Goal: Task Accomplishment & Management: Complete application form

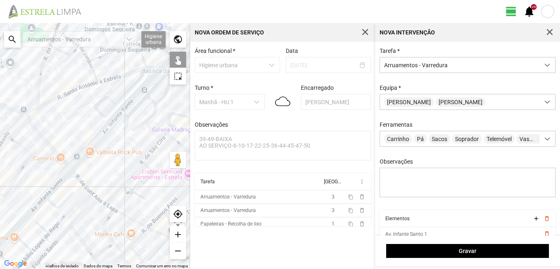
scroll to position [5, 37]
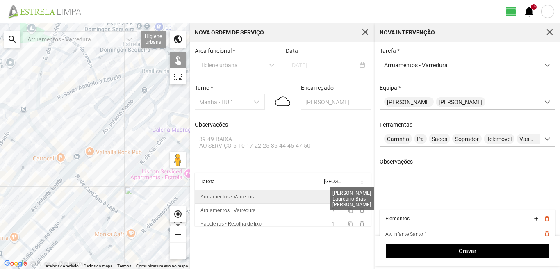
click at [332, 200] on span "3" at bounding box center [333, 197] width 3 height 6
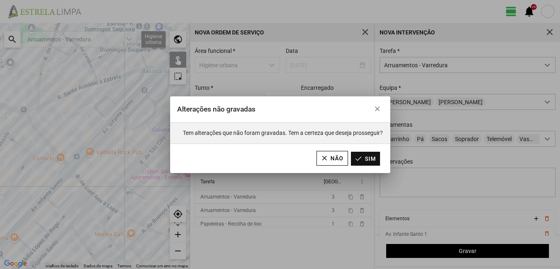
click at [360, 159] on button "Sim" at bounding box center [365, 159] width 29 height 14
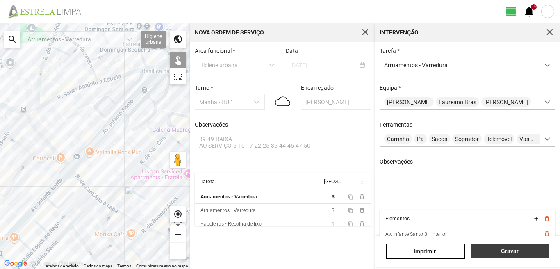
click at [496, 245] on button "Gravar" at bounding box center [510, 251] width 78 height 14
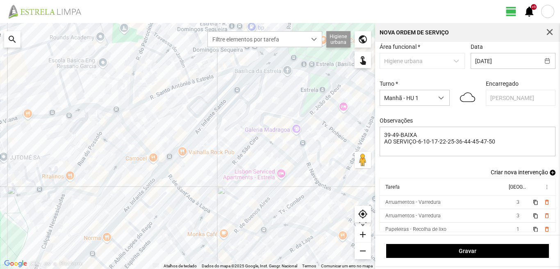
click at [550, 173] on span "add" at bounding box center [553, 173] width 6 height 6
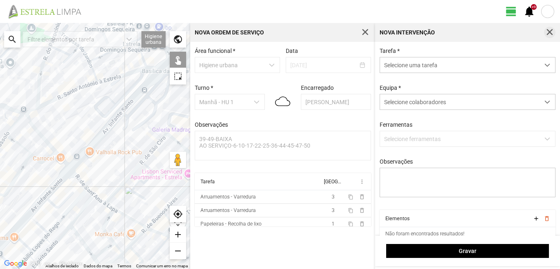
click at [547, 32] on button "button" at bounding box center [549, 32] width 11 height 11
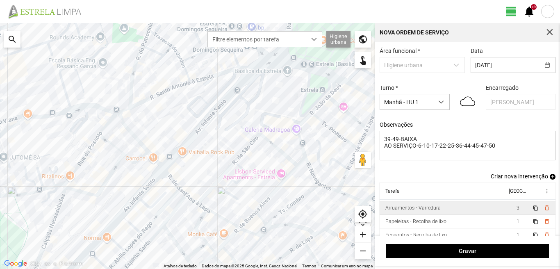
scroll to position [18, 0]
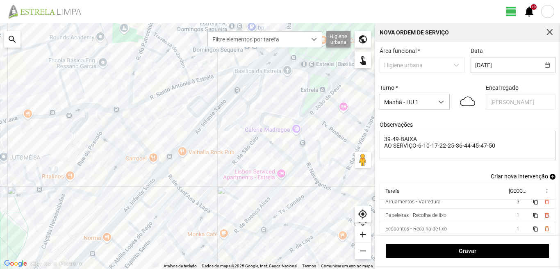
click at [550, 178] on span "add" at bounding box center [553, 177] width 6 height 6
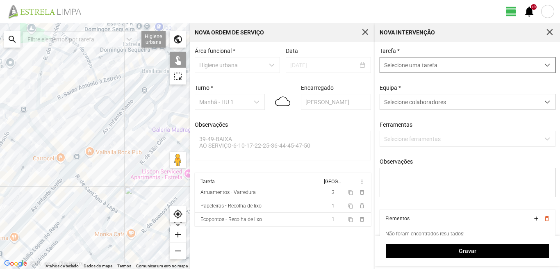
click at [400, 69] on span "Selecione uma tarefa" at bounding box center [460, 64] width 160 height 15
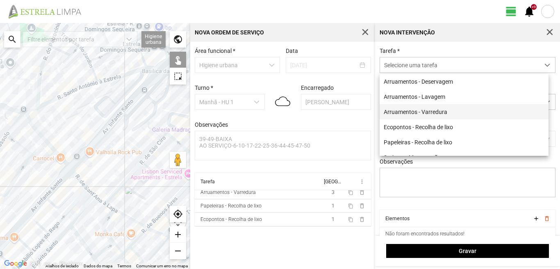
click at [412, 113] on li "Arruamentos - Varredura" at bounding box center [464, 111] width 169 height 15
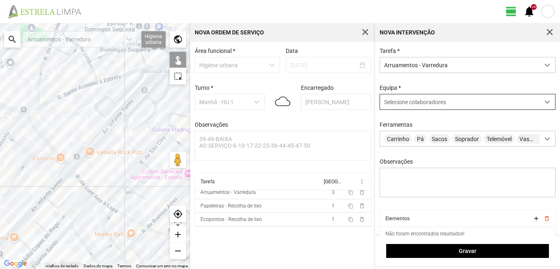
click at [412, 105] on span "Selecione colaboradores" at bounding box center [415, 102] width 62 height 7
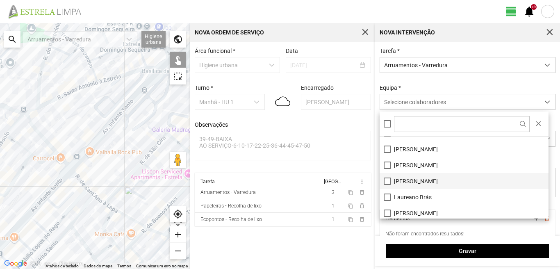
scroll to position [41, 0]
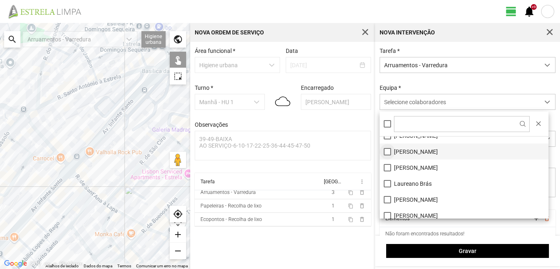
click at [387, 152] on li "[PERSON_NAME]" at bounding box center [464, 152] width 169 height 16
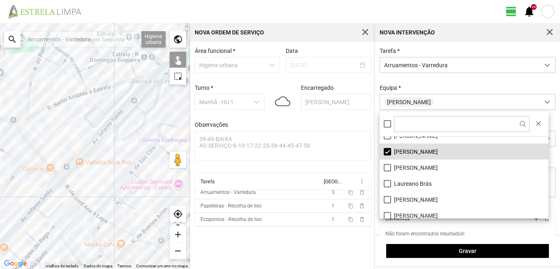
drag, startPoint x: 107, startPoint y: 166, endPoint x: 87, endPoint y: 189, distance: 30.0
click at [88, 188] on div at bounding box center [95, 146] width 190 height 246
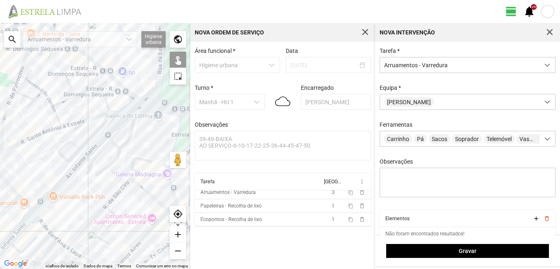
drag, startPoint x: 112, startPoint y: 156, endPoint x: 85, endPoint y: 188, distance: 42.2
click at [86, 188] on div at bounding box center [95, 146] width 190 height 246
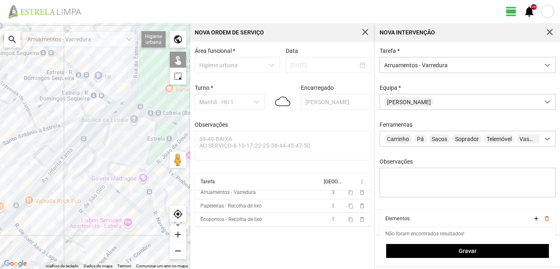
drag, startPoint x: 109, startPoint y: 167, endPoint x: 93, endPoint y: 150, distance: 23.5
click at [101, 150] on div at bounding box center [95, 146] width 190 height 246
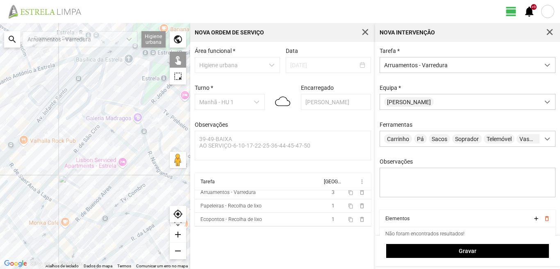
drag, startPoint x: 116, startPoint y: 192, endPoint x: 115, endPoint y: 129, distance: 63.6
click at [115, 130] on div at bounding box center [95, 146] width 190 height 246
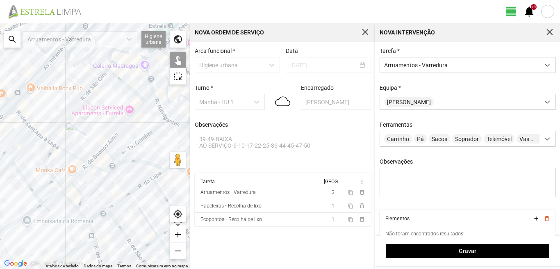
drag, startPoint x: 95, startPoint y: 174, endPoint x: 99, endPoint y: 160, distance: 14.0
click at [99, 160] on div at bounding box center [95, 146] width 190 height 246
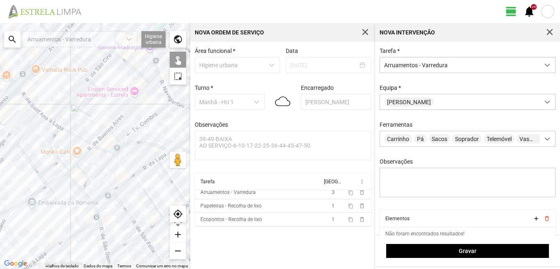
click at [103, 197] on div at bounding box center [95, 146] width 190 height 246
click at [123, 183] on div at bounding box center [95, 146] width 190 height 246
click at [146, 167] on div at bounding box center [95, 146] width 190 height 246
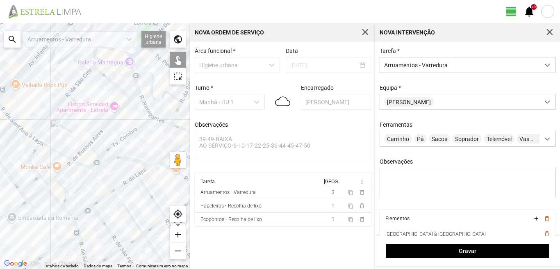
drag, startPoint x: 146, startPoint y: 167, endPoint x: 125, endPoint y: 184, distance: 27.4
click at [125, 184] on div at bounding box center [95, 146] width 190 height 246
click at [137, 173] on div at bounding box center [95, 146] width 190 height 246
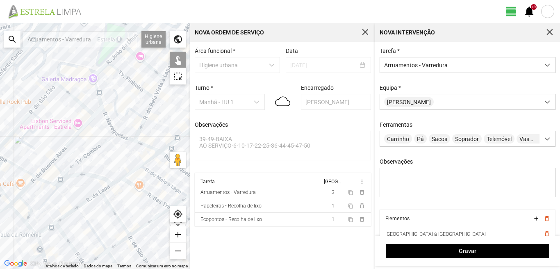
drag, startPoint x: 158, startPoint y: 160, endPoint x: 123, endPoint y: 174, distance: 38.3
click at [123, 174] on div at bounding box center [95, 146] width 190 height 246
click at [129, 172] on div at bounding box center [95, 146] width 190 height 246
click at [153, 158] on div at bounding box center [95, 146] width 190 height 246
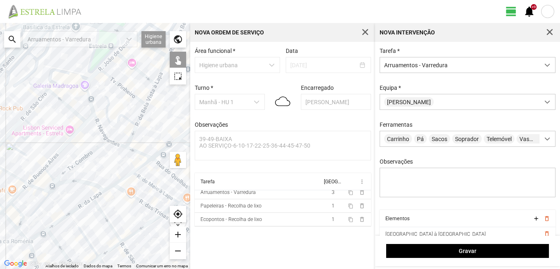
drag, startPoint x: 153, startPoint y: 158, endPoint x: 124, endPoint y: 179, distance: 35.4
click at [125, 178] on div at bounding box center [95, 146] width 190 height 246
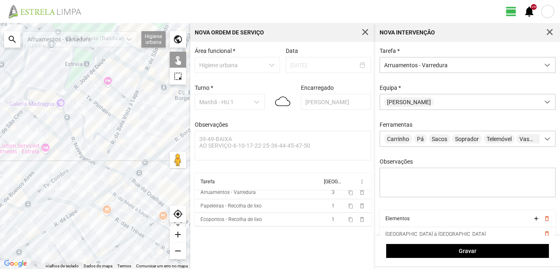
click at [137, 170] on div at bounding box center [95, 146] width 190 height 246
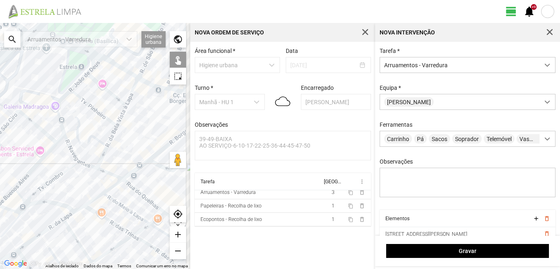
drag, startPoint x: 144, startPoint y: 160, endPoint x: 98, endPoint y: 183, distance: 51.6
click at [98, 183] on div at bounding box center [95, 146] width 190 height 246
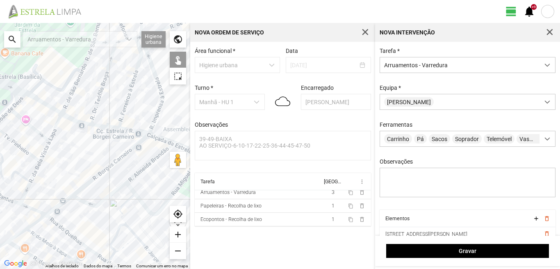
click at [107, 169] on div at bounding box center [95, 146] width 190 height 246
click at [89, 205] on div at bounding box center [95, 146] width 190 height 246
click at [141, 172] on div at bounding box center [95, 146] width 190 height 246
click at [130, 187] on div at bounding box center [95, 146] width 190 height 246
click at [124, 206] on div at bounding box center [95, 146] width 190 height 246
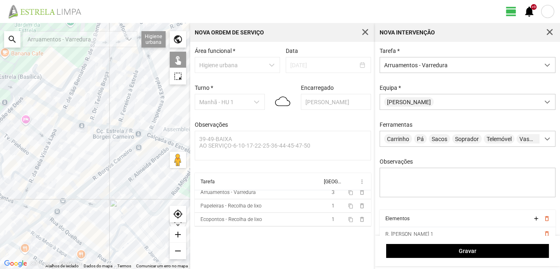
click at [119, 210] on div at bounding box center [95, 146] width 190 height 246
click at [140, 199] on div at bounding box center [95, 146] width 190 height 246
click at [156, 137] on div at bounding box center [95, 146] width 190 height 246
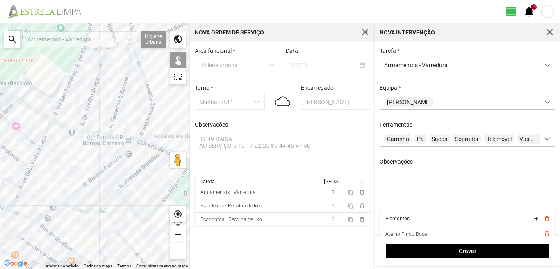
drag, startPoint x: 146, startPoint y: 166, endPoint x: 128, endPoint y: 178, distance: 21.4
click at [128, 178] on div at bounding box center [95, 146] width 190 height 246
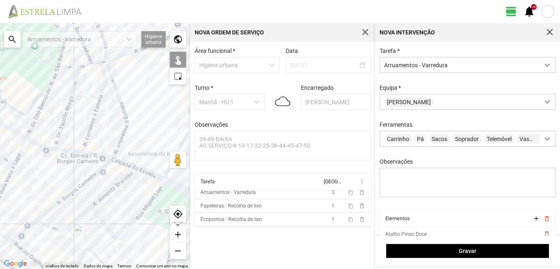
click at [149, 174] on div at bounding box center [95, 146] width 190 height 246
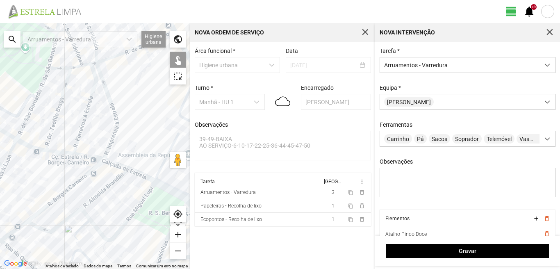
drag, startPoint x: 139, startPoint y: 178, endPoint x: 112, endPoint y: 180, distance: 26.3
click at [114, 180] on div at bounding box center [95, 146] width 190 height 246
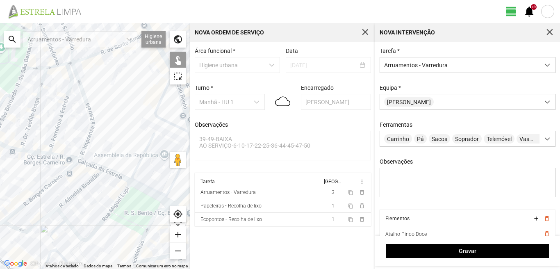
click at [146, 190] on div at bounding box center [95, 146] width 190 height 246
drag, startPoint x: 142, startPoint y: 203, endPoint x: 140, endPoint y: 184, distance: 18.5
click at [140, 185] on div at bounding box center [95, 146] width 190 height 246
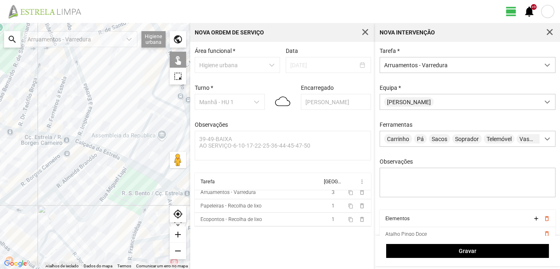
click at [148, 201] on div at bounding box center [95, 146] width 190 height 246
click at [166, 183] on div at bounding box center [95, 146] width 190 height 246
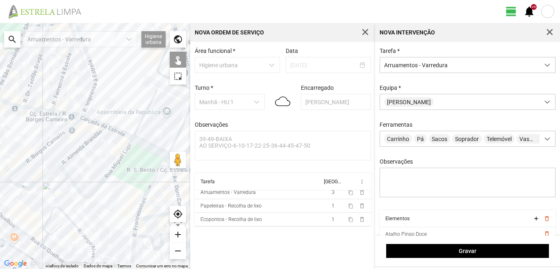
drag, startPoint x: 119, startPoint y: 193, endPoint x: 126, endPoint y: 160, distance: 33.2
click at [125, 165] on div at bounding box center [95, 146] width 190 height 246
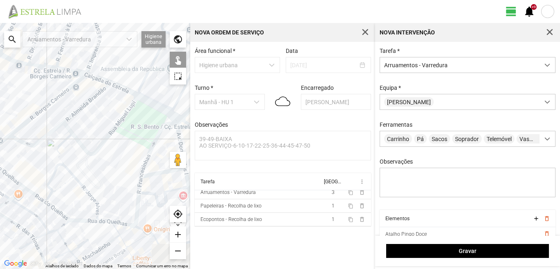
drag, startPoint x: 123, startPoint y: 203, endPoint x: 126, endPoint y: 171, distance: 32.2
click at [126, 171] on div at bounding box center [95, 146] width 190 height 246
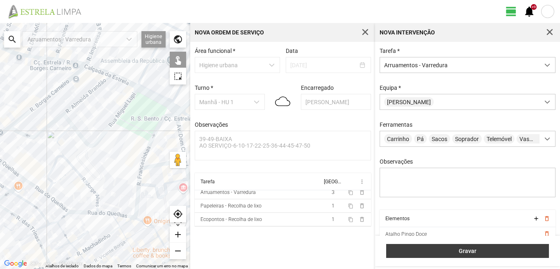
click at [421, 249] on span "Gravar" at bounding box center [468, 251] width 154 height 7
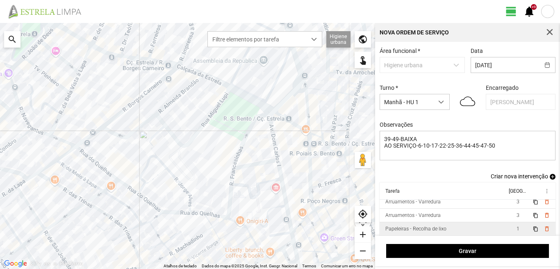
click at [479, 227] on td "Papeleiras - Recolha de lixo" at bounding box center [443, 229] width 127 height 14
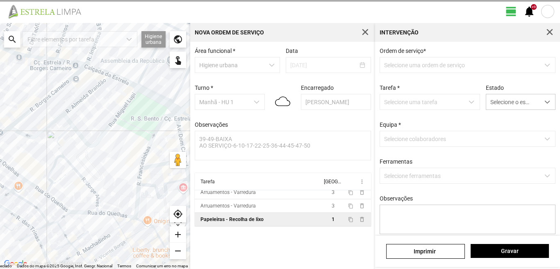
type textarea "TAREFA ATRIBUIDA POR DT [PERSON_NAME] CONDUTOR [PERSON_NAME] AJUDANTE NABAIS"
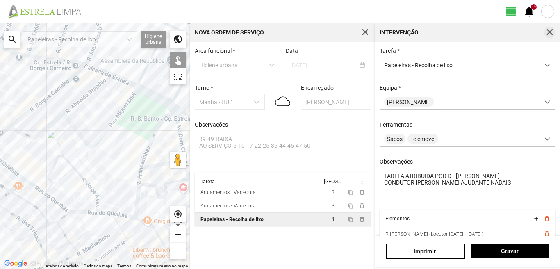
click at [551, 30] on span "button" at bounding box center [550, 32] width 7 height 7
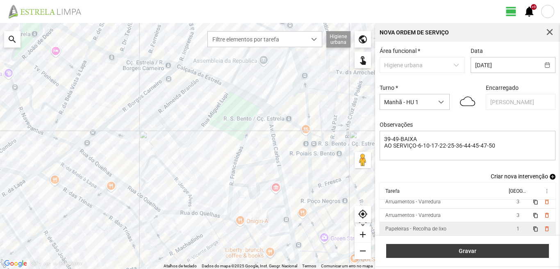
click at [505, 252] on span "Gravar" at bounding box center [468, 251] width 154 height 7
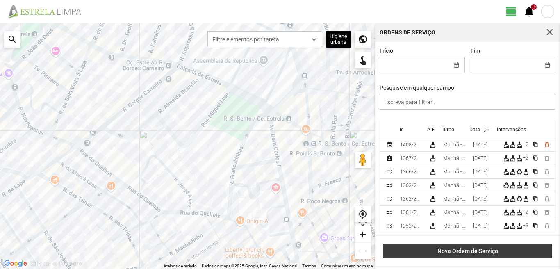
click at [486, 254] on span "Nova Ordem de Serviço" at bounding box center [468, 251] width 160 height 7
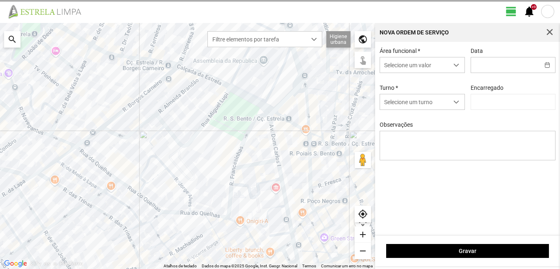
type input "[PERSON_NAME]"
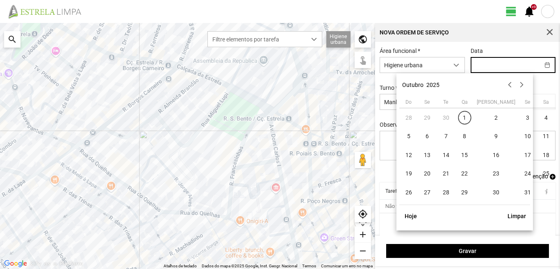
click at [473, 63] on input "text" at bounding box center [505, 64] width 69 height 15
click at [490, 117] on span "2" at bounding box center [496, 117] width 13 height 13
type input "[DATE]"
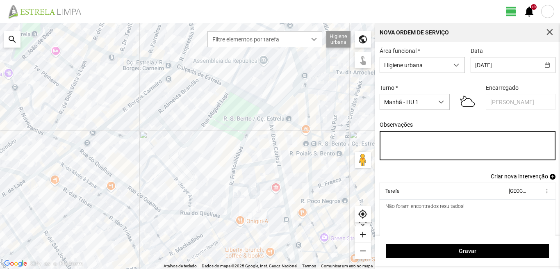
click at [384, 140] on textarea "Observações" at bounding box center [468, 146] width 176 height 30
type textarea "39-Baixa AO SERVIÇO-6-10-17-22-25-36-44-45-47-49-50-EO38"
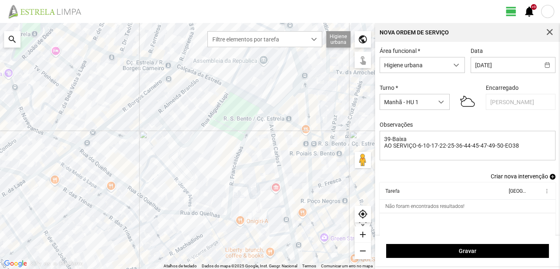
click at [550, 180] on span "add" at bounding box center [553, 177] width 6 height 6
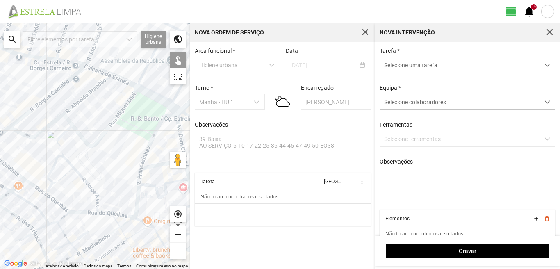
click at [435, 61] on span "Selecione uma tarefa" at bounding box center [460, 64] width 160 height 15
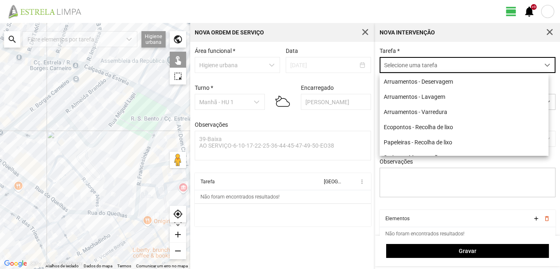
scroll to position [5, 37]
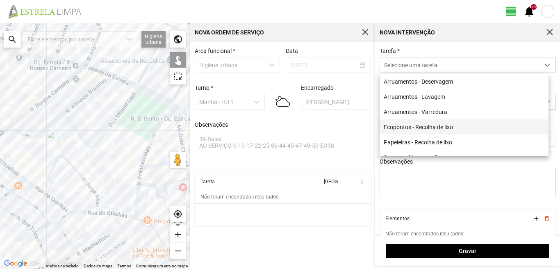
click at [428, 126] on li "Ecopontos - Recolha de lixo" at bounding box center [464, 126] width 169 height 15
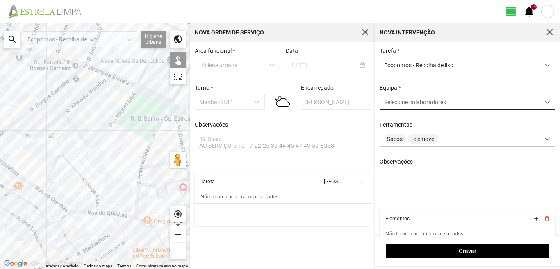
click at [416, 105] on span "Selecione colaboradores" at bounding box center [415, 102] width 62 height 7
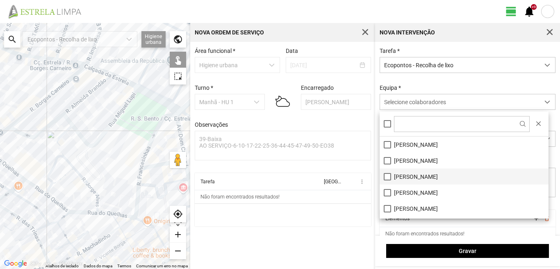
scroll to position [41, 0]
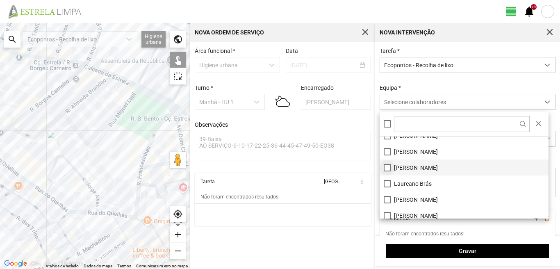
click at [386, 169] on li "[PERSON_NAME]" at bounding box center [464, 168] width 169 height 16
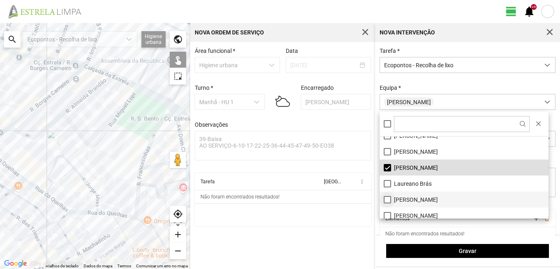
click at [389, 199] on li "[PERSON_NAME]" at bounding box center [464, 200] width 169 height 16
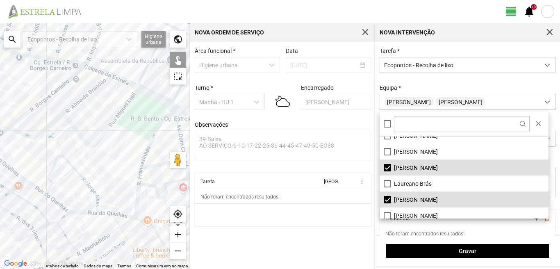
click at [138, 207] on div at bounding box center [95, 146] width 190 height 246
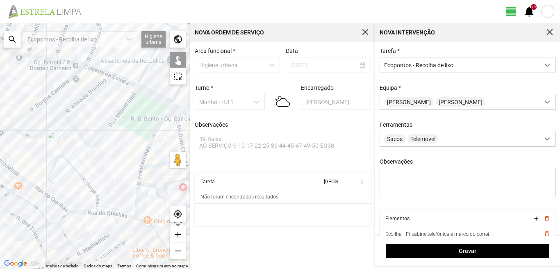
click at [141, 221] on div at bounding box center [95, 146] width 190 height 246
click at [160, 162] on div at bounding box center [95, 146] width 190 height 246
click at [162, 117] on div at bounding box center [95, 146] width 190 height 246
click at [13, 123] on div at bounding box center [95, 146] width 190 height 246
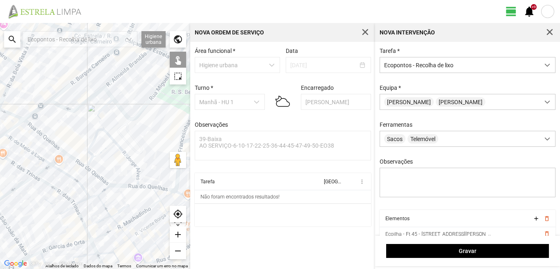
drag, startPoint x: 21, startPoint y: 143, endPoint x: 66, endPoint y: 112, distance: 55.0
click at [66, 113] on div at bounding box center [95, 146] width 190 height 246
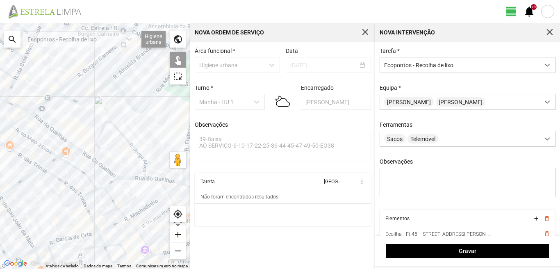
click at [43, 120] on div at bounding box center [95, 146] width 190 height 246
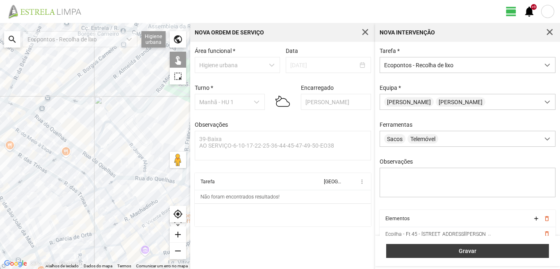
click at [410, 252] on span "Gravar" at bounding box center [468, 251] width 154 height 7
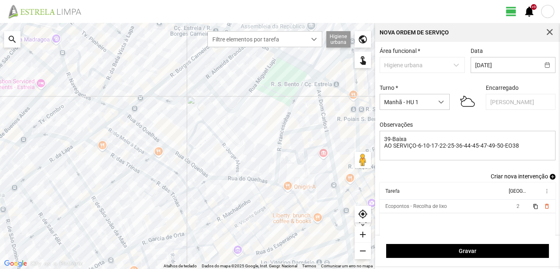
click at [550, 177] on span "add" at bounding box center [553, 177] width 6 height 6
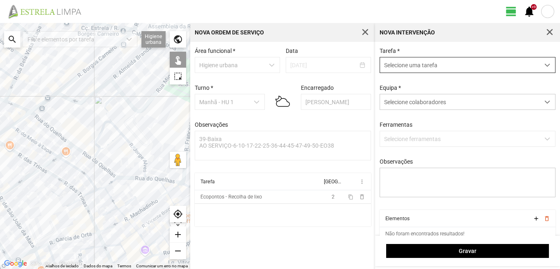
click at [391, 69] on span "Selecione uma tarefa" at bounding box center [460, 64] width 160 height 15
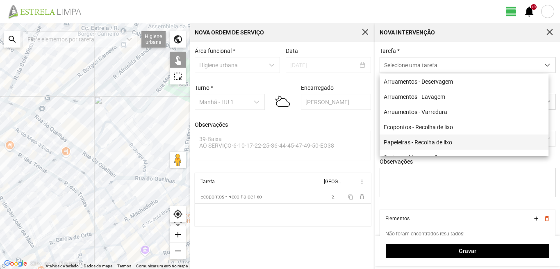
click at [404, 144] on li "Papeleiras - Recolha de lixo" at bounding box center [464, 142] width 169 height 15
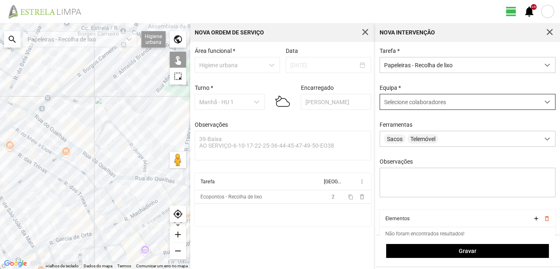
click at [402, 104] on span "Selecione colaboradores" at bounding box center [415, 102] width 62 height 7
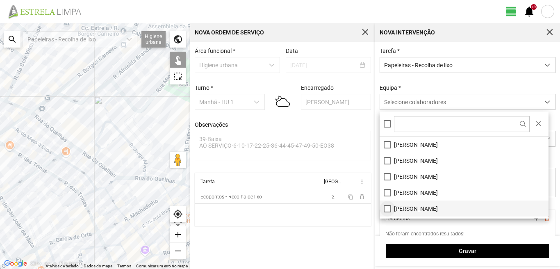
click at [386, 210] on li "[PERSON_NAME]" at bounding box center [464, 209] width 169 height 16
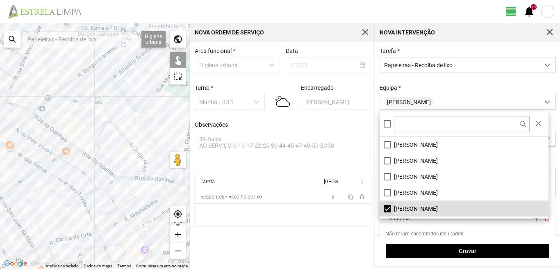
scroll to position [41, 0]
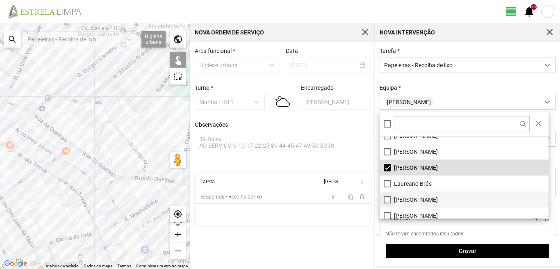
click at [388, 199] on li "[PERSON_NAME]" at bounding box center [464, 200] width 169 height 16
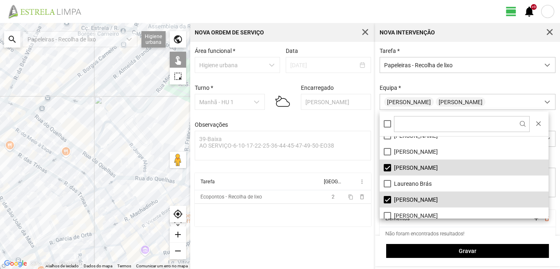
click at [96, 156] on div at bounding box center [95, 146] width 190 height 246
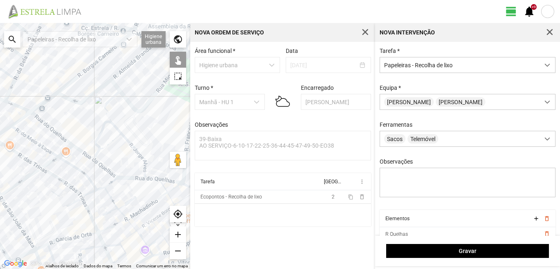
click at [101, 154] on div at bounding box center [95, 146] width 190 height 246
click at [106, 147] on div at bounding box center [95, 146] width 190 height 246
click at [111, 177] on div at bounding box center [95, 146] width 190 height 246
click at [147, 168] on div at bounding box center [95, 146] width 190 height 246
click at [147, 173] on div at bounding box center [95, 146] width 190 height 246
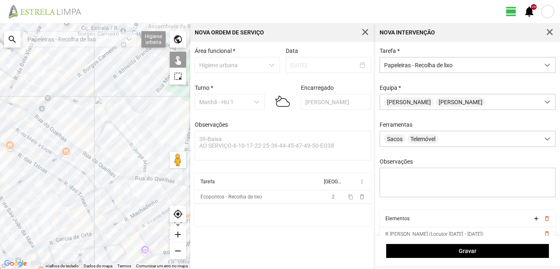
click at [149, 181] on div at bounding box center [95, 146] width 190 height 246
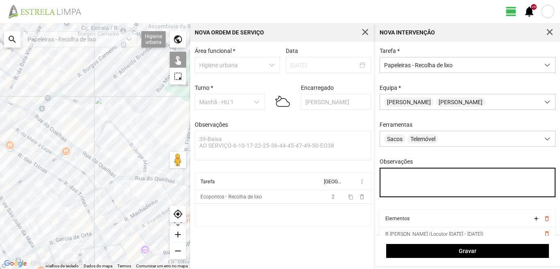
click at [385, 177] on textarea "Observações" at bounding box center [468, 183] width 176 height 30
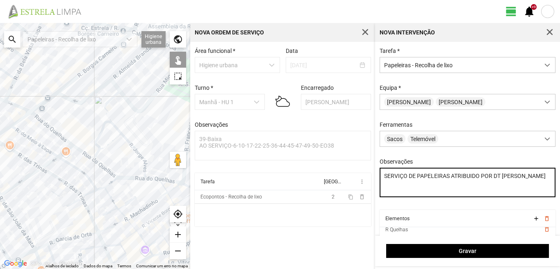
scroll to position [4, 0]
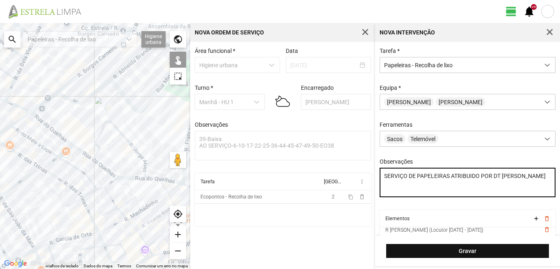
type textarea "SERVIÇO DE PAPELEIRAS ATRIBUIDO POR DT [PERSON_NAME]"
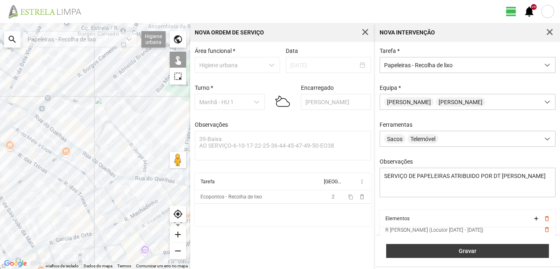
click at [487, 247] on button "Gravar" at bounding box center [467, 251] width 163 height 14
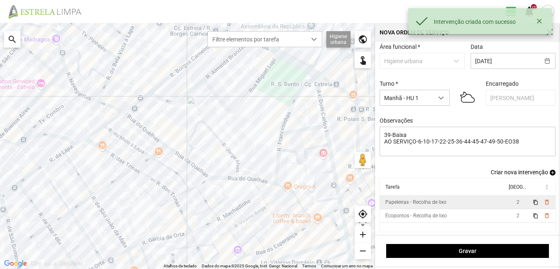
scroll to position [7, 0]
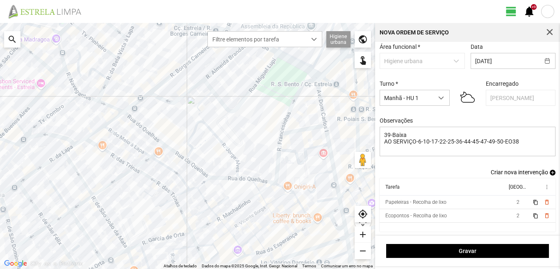
click at [550, 171] on span "add" at bounding box center [553, 173] width 6 height 6
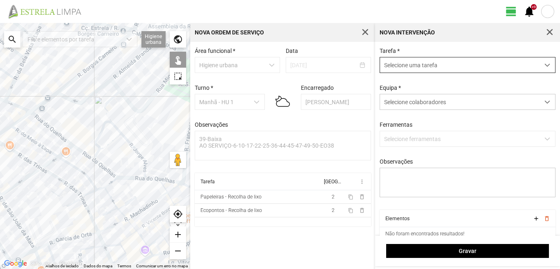
click at [424, 64] on span "Selecione uma tarefa" at bounding box center [460, 64] width 160 height 15
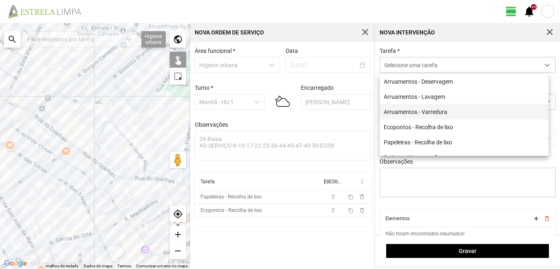
click at [409, 113] on li "Arruamentos - Varredura" at bounding box center [464, 111] width 169 height 15
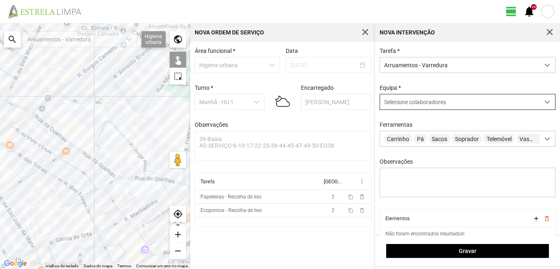
click at [394, 105] on span "Selecione colaboradores" at bounding box center [415, 102] width 62 height 7
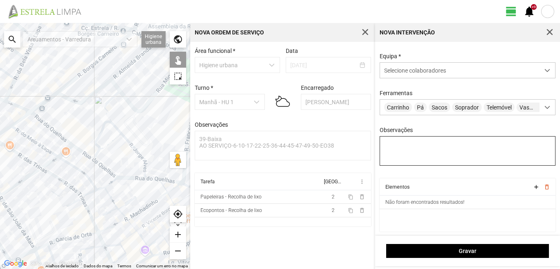
scroll to position [0, 0]
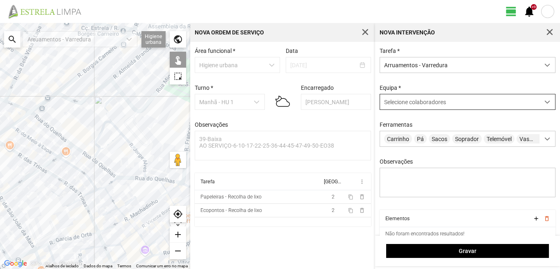
click at [436, 98] on div "Selecione colaboradores" at bounding box center [460, 101] width 160 height 15
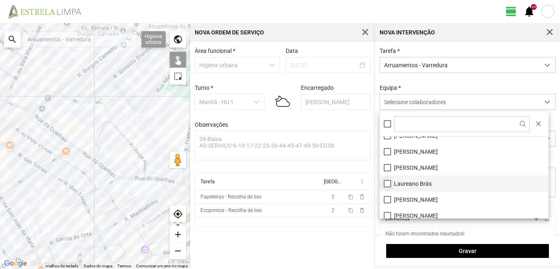
scroll to position [82, 0]
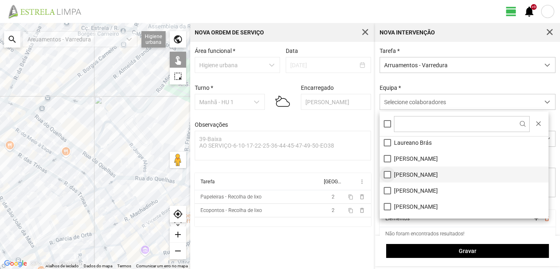
click at [389, 174] on li "[PERSON_NAME]" at bounding box center [464, 175] width 169 height 16
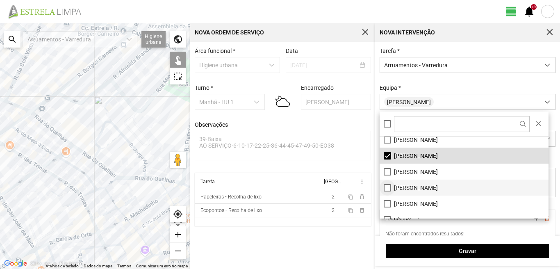
scroll to position [110, 0]
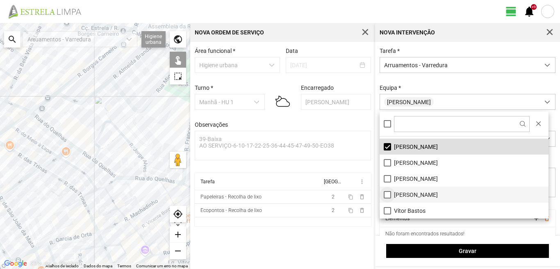
click at [388, 194] on li "[PERSON_NAME]" at bounding box center [464, 195] width 169 height 16
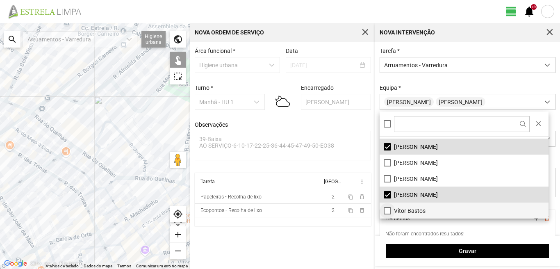
click at [386, 213] on li "Vítor Bastos" at bounding box center [464, 211] width 169 height 16
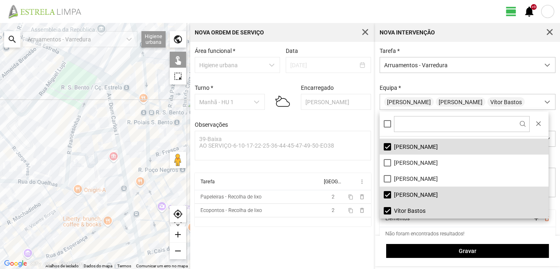
drag, startPoint x: 155, startPoint y: 153, endPoint x: 31, endPoint y: 175, distance: 126.7
click at [32, 167] on div at bounding box center [95, 146] width 190 height 246
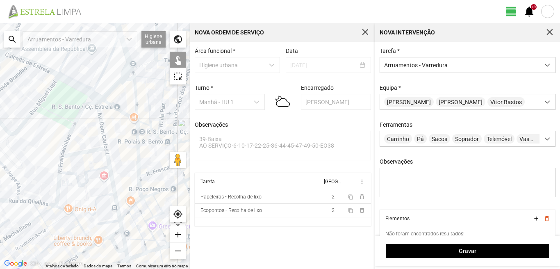
click at [101, 119] on div at bounding box center [95, 146] width 190 height 246
click at [89, 152] on div at bounding box center [95, 146] width 190 height 246
click at [108, 164] on div at bounding box center [95, 146] width 190 height 246
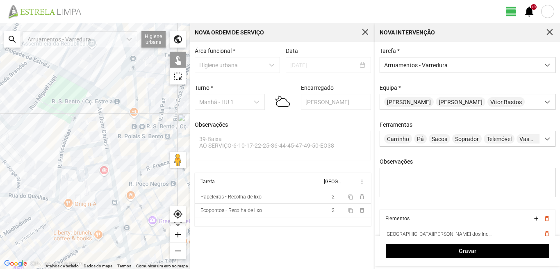
drag, startPoint x: 101, startPoint y: 192, endPoint x: 91, endPoint y: 147, distance: 46.0
click at [91, 147] on div at bounding box center [95, 146] width 190 height 246
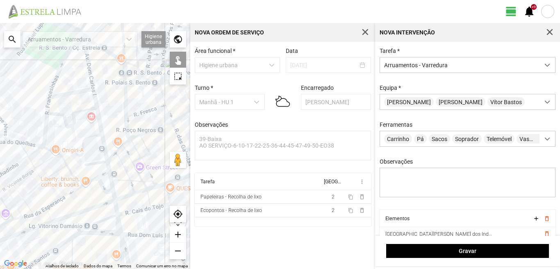
click at [97, 162] on div at bounding box center [95, 146] width 190 height 246
click at [109, 167] on div at bounding box center [95, 146] width 190 height 246
click at [100, 176] on div at bounding box center [95, 146] width 190 height 246
click at [89, 180] on div at bounding box center [95, 146] width 190 height 246
click at [90, 172] on div at bounding box center [95, 146] width 190 height 246
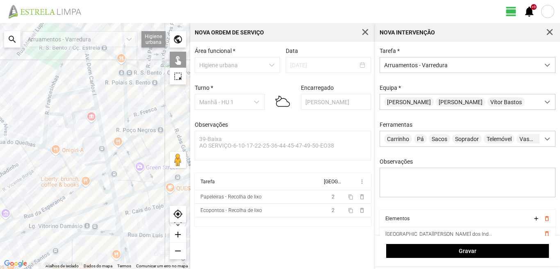
click at [98, 182] on div at bounding box center [95, 146] width 190 height 246
click at [110, 178] on div at bounding box center [95, 146] width 190 height 246
click at [112, 178] on div at bounding box center [95, 146] width 190 height 246
click at [114, 199] on div at bounding box center [95, 146] width 190 height 246
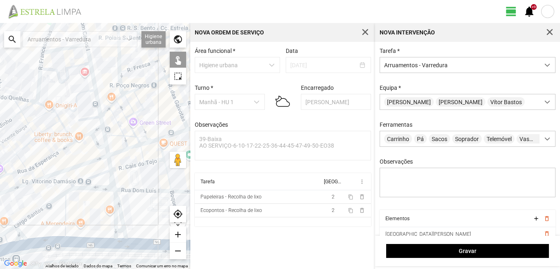
drag, startPoint x: 100, startPoint y: 221, endPoint x: 93, endPoint y: 172, distance: 49.3
click at [94, 173] on div at bounding box center [95, 146] width 190 height 246
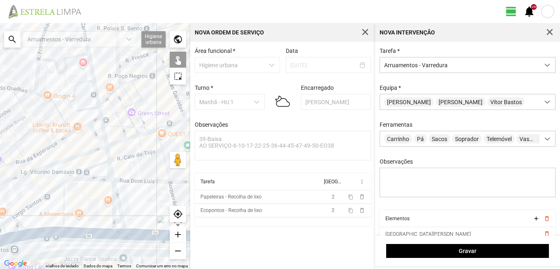
click at [108, 157] on div at bounding box center [95, 146] width 190 height 246
click at [101, 162] on div at bounding box center [95, 146] width 190 height 246
click at [100, 165] on div at bounding box center [95, 146] width 190 height 246
click at [110, 173] on div at bounding box center [95, 146] width 190 height 246
click at [117, 194] on div at bounding box center [95, 146] width 190 height 246
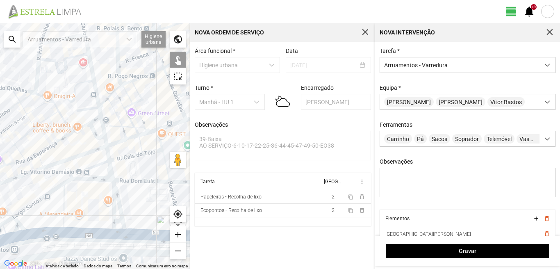
click at [112, 199] on div at bounding box center [95, 146] width 190 height 246
click at [117, 222] on div at bounding box center [95, 146] width 190 height 246
click at [117, 221] on div at bounding box center [95, 146] width 190 height 246
click at [116, 232] on div at bounding box center [95, 146] width 190 height 246
click at [64, 207] on div at bounding box center [95, 146] width 190 height 246
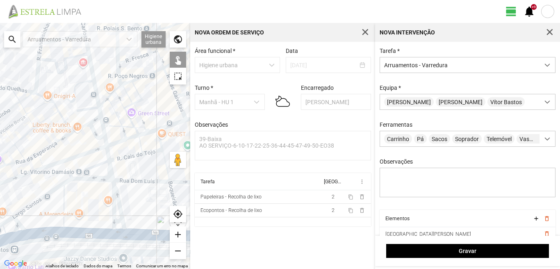
click at [73, 179] on div at bounding box center [95, 146] width 190 height 246
click at [41, 197] on div at bounding box center [95, 146] width 190 height 246
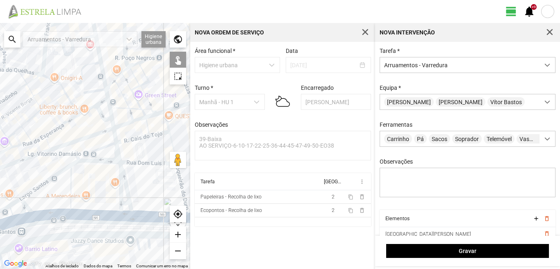
drag, startPoint x: 40, startPoint y: 229, endPoint x: 81, endPoint y: 179, distance: 64.7
click at [81, 179] on div at bounding box center [95, 146] width 190 height 246
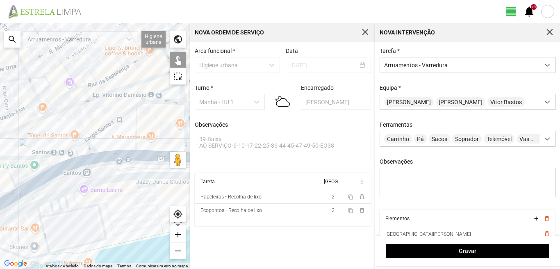
click at [109, 158] on div at bounding box center [95, 146] width 190 height 246
click at [88, 147] on div at bounding box center [95, 146] width 190 height 246
click at [46, 169] on div at bounding box center [95, 146] width 190 height 246
click at [37, 157] on div at bounding box center [95, 146] width 190 height 246
click at [69, 150] on div at bounding box center [95, 146] width 190 height 246
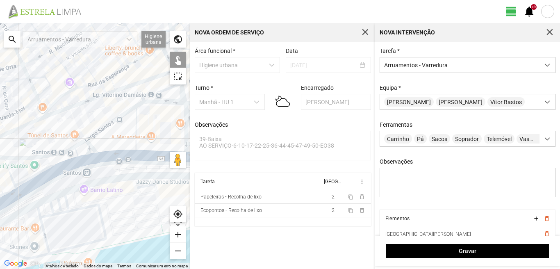
click at [82, 142] on div at bounding box center [95, 146] width 190 height 246
click at [80, 161] on div at bounding box center [95, 146] width 190 height 246
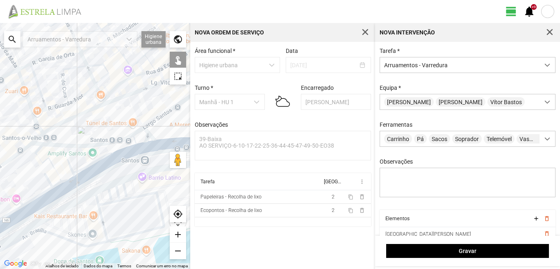
drag, startPoint x: 31, startPoint y: 172, endPoint x: 92, endPoint y: 159, distance: 62.5
click at [91, 160] on div at bounding box center [95, 146] width 190 height 246
click at [66, 155] on div at bounding box center [95, 146] width 190 height 246
click at [39, 150] on div at bounding box center [95, 146] width 190 height 246
click at [41, 158] on div at bounding box center [95, 146] width 190 height 246
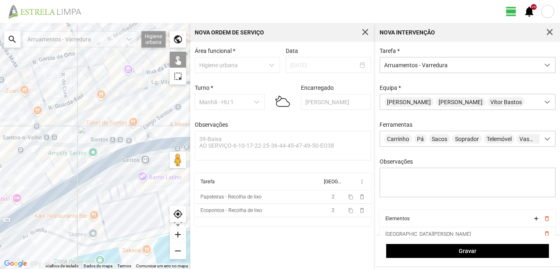
click at [69, 176] on div at bounding box center [95, 146] width 190 height 246
click at [58, 185] on div at bounding box center [95, 146] width 190 height 246
click at [52, 183] on div at bounding box center [95, 146] width 190 height 246
click at [62, 190] on div at bounding box center [95, 146] width 190 height 246
click at [50, 197] on div at bounding box center [95, 146] width 190 height 246
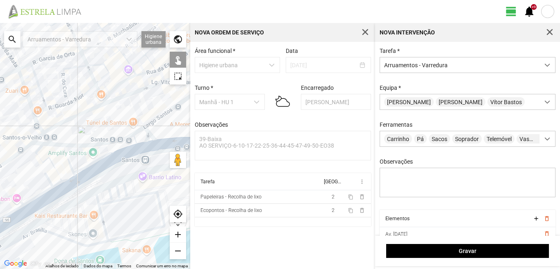
click at [52, 199] on div at bounding box center [95, 146] width 190 height 246
click at [43, 194] on div at bounding box center [95, 146] width 190 height 246
click at [19, 196] on div at bounding box center [95, 146] width 190 height 246
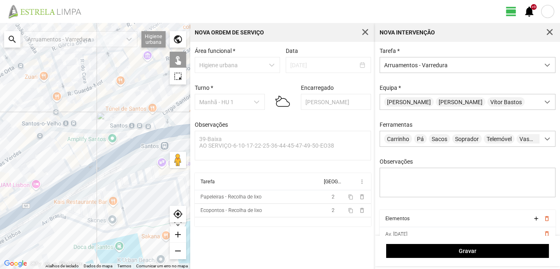
drag, startPoint x: 32, startPoint y: 183, endPoint x: 94, endPoint y: 139, distance: 75.6
click at [93, 140] on div at bounding box center [95, 146] width 190 height 246
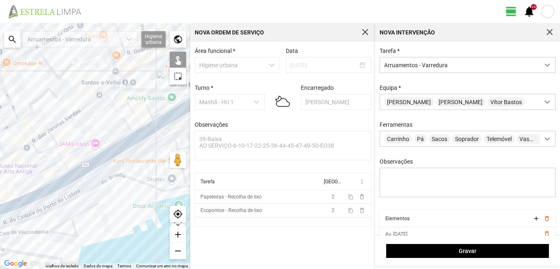
click at [62, 144] on div at bounding box center [95, 146] width 190 height 246
click at [68, 154] on div at bounding box center [95, 146] width 190 height 246
click at [54, 163] on div at bounding box center [95, 146] width 190 height 246
click at [63, 164] on div at bounding box center [95, 146] width 190 height 246
click at [85, 162] on div at bounding box center [95, 146] width 190 height 246
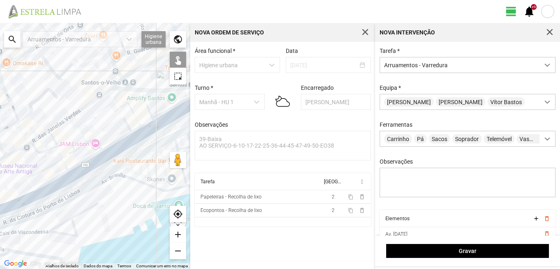
click at [87, 170] on div at bounding box center [95, 146] width 190 height 246
click at [59, 185] on div at bounding box center [95, 146] width 190 height 246
click at [55, 179] on div at bounding box center [95, 146] width 190 height 246
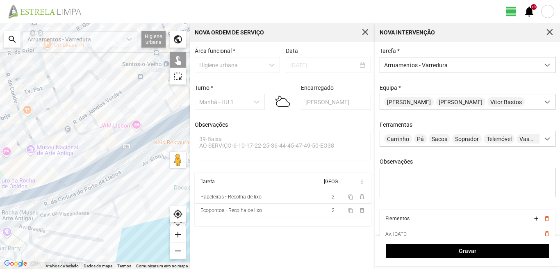
drag, startPoint x: 40, startPoint y: 190, endPoint x: 93, endPoint y: 167, distance: 57.9
click at [89, 168] on div at bounding box center [95, 146] width 190 height 246
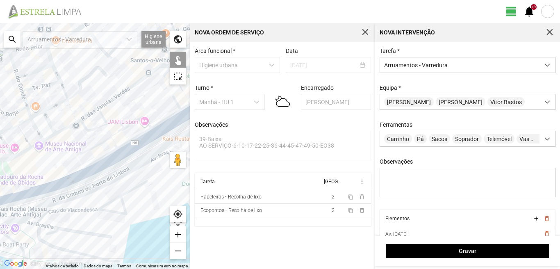
click at [73, 180] on div at bounding box center [95, 146] width 190 height 246
click at [23, 190] on div at bounding box center [95, 146] width 190 height 246
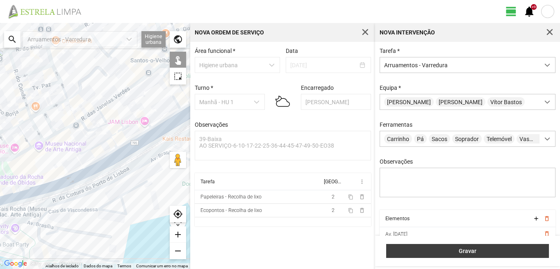
click at [458, 252] on span "Gravar" at bounding box center [468, 251] width 154 height 7
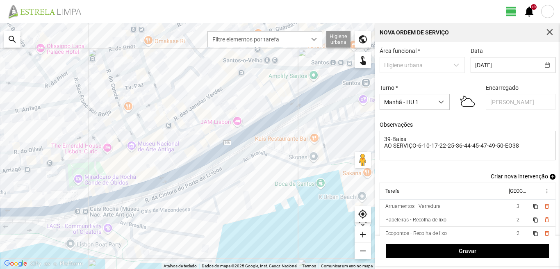
click at [550, 180] on span "add" at bounding box center [553, 177] width 6 height 6
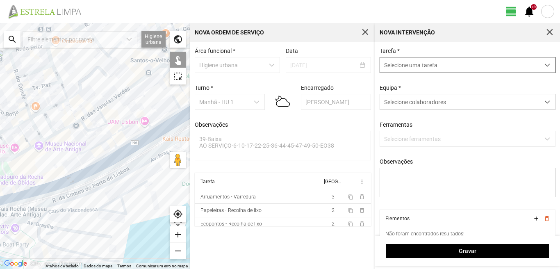
click at [428, 65] on span "Selecione uma tarefa" at bounding box center [460, 64] width 160 height 15
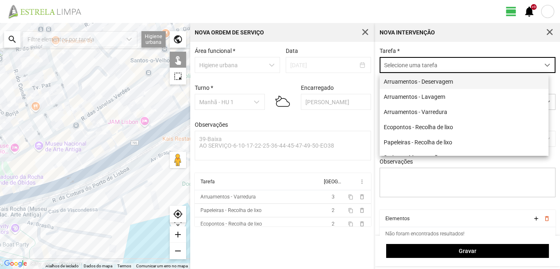
scroll to position [5, 37]
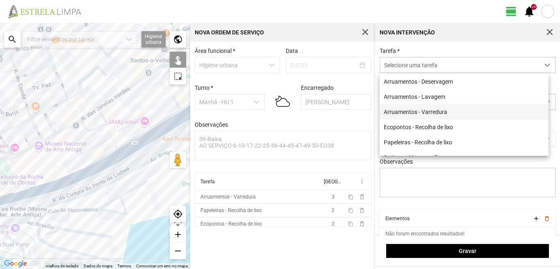
click at [423, 114] on li "Arruamentos - Varredura" at bounding box center [464, 111] width 169 height 15
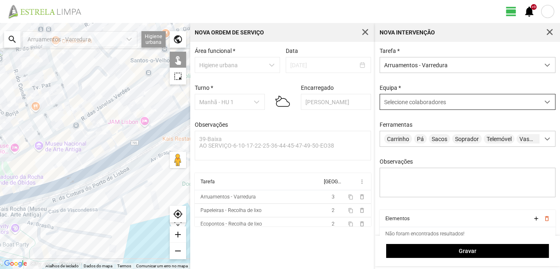
click at [384, 99] on div "Selecione colaboradores" at bounding box center [460, 101] width 160 height 15
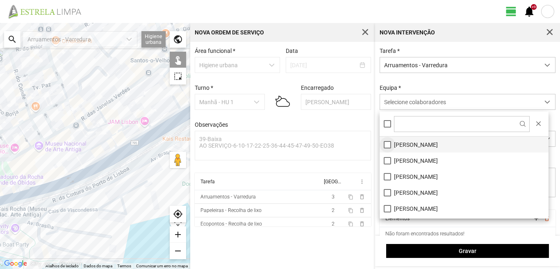
click at [386, 145] on li "[PERSON_NAME]" at bounding box center [464, 145] width 169 height 16
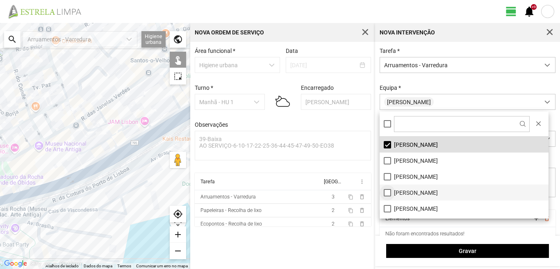
click at [384, 194] on li "[PERSON_NAME]" at bounding box center [464, 193] width 169 height 16
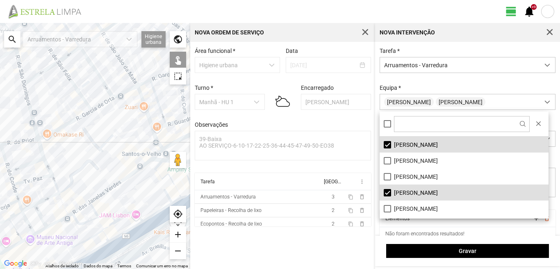
drag, startPoint x: 38, startPoint y: 81, endPoint x: 28, endPoint y: 173, distance: 92.4
click at [29, 178] on div at bounding box center [95, 146] width 190 height 246
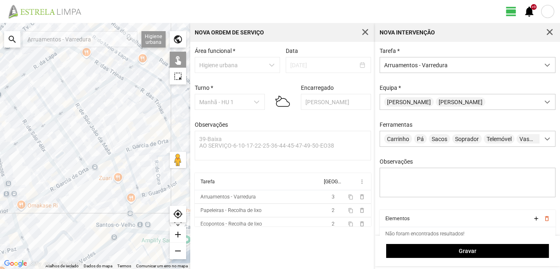
drag, startPoint x: 69, startPoint y: 110, endPoint x: 44, endPoint y: 167, distance: 61.6
click at [45, 174] on div at bounding box center [95, 146] width 190 height 246
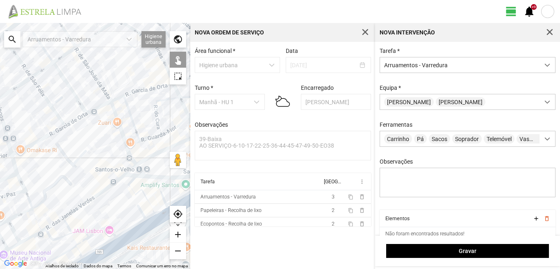
drag, startPoint x: 80, startPoint y: 186, endPoint x: 85, endPoint y: 84, distance: 102.3
click at [83, 93] on div at bounding box center [95, 146] width 190 height 246
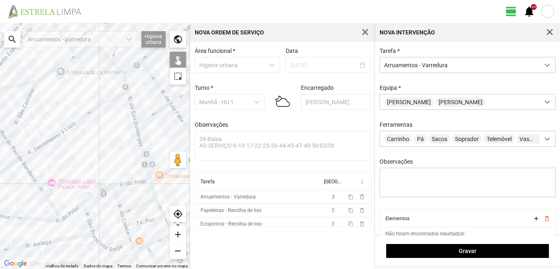
drag, startPoint x: 2, startPoint y: 99, endPoint x: 147, endPoint y: 238, distance: 201.1
click at [146, 244] on div at bounding box center [95, 146] width 190 height 246
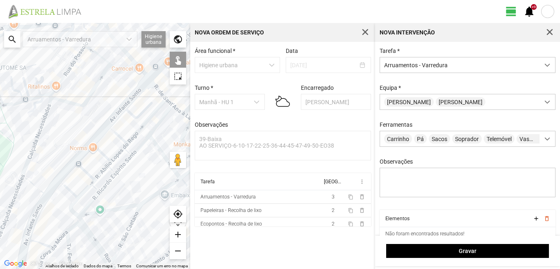
drag, startPoint x: 101, startPoint y: 213, endPoint x: 0, endPoint y: 147, distance: 120.3
click at [0, 147] on div at bounding box center [95, 146] width 190 height 246
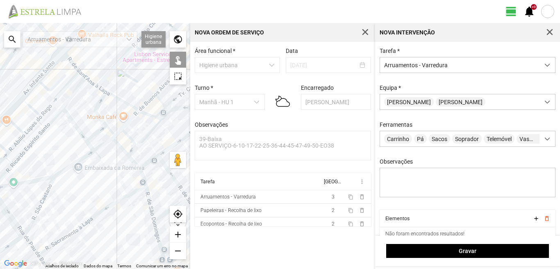
drag, startPoint x: 41, startPoint y: 172, endPoint x: 59, endPoint y: 190, distance: 26.4
click at [59, 190] on div at bounding box center [95, 146] width 190 height 246
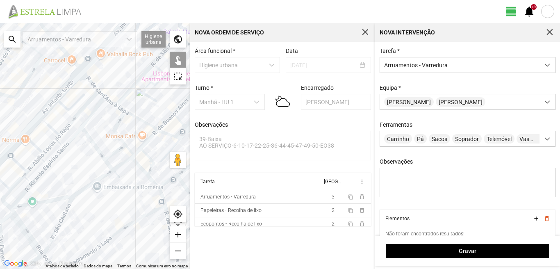
drag, startPoint x: 94, startPoint y: 173, endPoint x: 0, endPoint y: 161, distance: 95.1
click at [0, 161] on div at bounding box center [95, 146] width 190 height 246
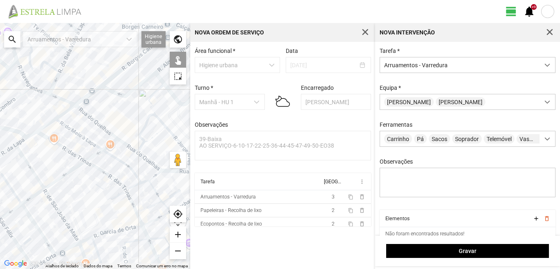
drag, startPoint x: 71, startPoint y: 142, endPoint x: 32, endPoint y: 181, distance: 55.1
click at [32, 181] on div at bounding box center [95, 146] width 190 height 246
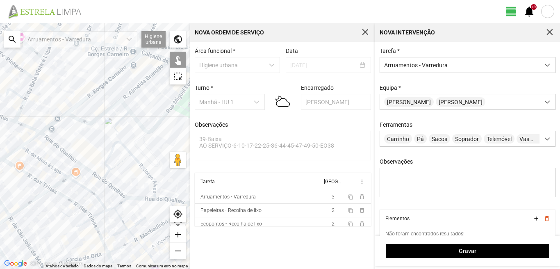
drag, startPoint x: 73, startPoint y: 178, endPoint x: 110, endPoint y: 133, distance: 58.1
click at [110, 133] on div at bounding box center [95, 146] width 190 height 246
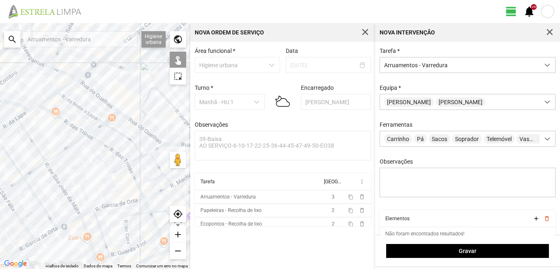
drag, startPoint x: 109, startPoint y: 162, endPoint x: 69, endPoint y: 171, distance: 41.2
click at [75, 169] on div at bounding box center [95, 146] width 190 height 246
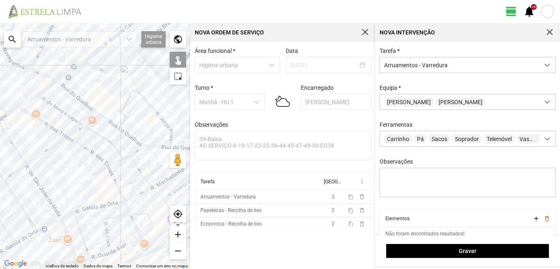
drag, startPoint x: 75, startPoint y: 172, endPoint x: 51, endPoint y: 173, distance: 24.3
click at [58, 174] on div at bounding box center [95, 146] width 190 height 246
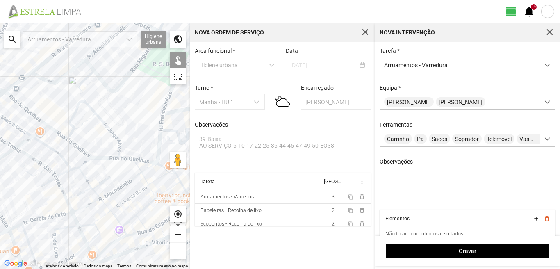
drag, startPoint x: 129, startPoint y: 149, endPoint x: 56, endPoint y: 158, distance: 73.6
click at [85, 158] on div at bounding box center [95, 146] width 190 height 246
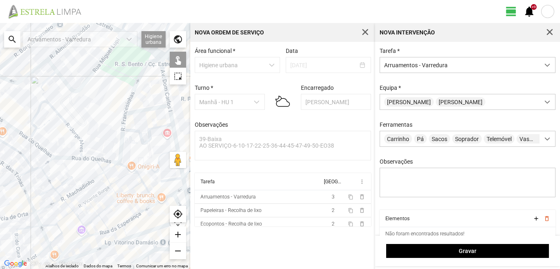
click at [119, 166] on div at bounding box center [95, 146] width 190 height 246
click at [143, 181] on div at bounding box center [95, 146] width 190 height 246
click at [148, 192] on div at bounding box center [95, 146] width 190 height 246
click at [127, 192] on div at bounding box center [95, 146] width 190 height 246
click at [121, 178] on div at bounding box center [95, 146] width 190 height 246
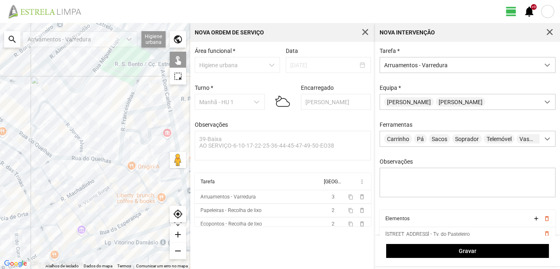
click at [110, 168] on div at bounding box center [95, 146] width 190 height 246
click at [98, 166] on div at bounding box center [95, 146] width 190 height 246
click at [109, 180] on div at bounding box center [95, 146] width 190 height 246
click at [114, 193] on div at bounding box center [95, 146] width 190 height 246
click at [94, 209] on div at bounding box center [95, 146] width 190 height 246
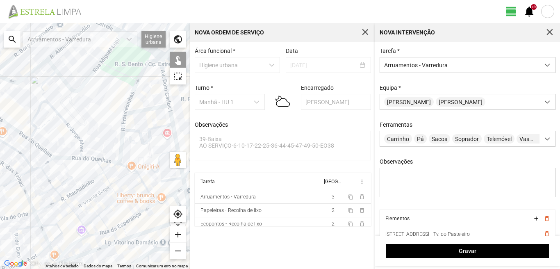
click at [107, 208] on div at bounding box center [95, 146] width 190 height 246
click at [135, 215] on div at bounding box center [95, 146] width 190 height 246
click at [114, 229] on div at bounding box center [95, 146] width 190 height 246
click at [125, 233] on div at bounding box center [95, 146] width 190 height 246
click at [60, 186] on div at bounding box center [95, 146] width 190 height 246
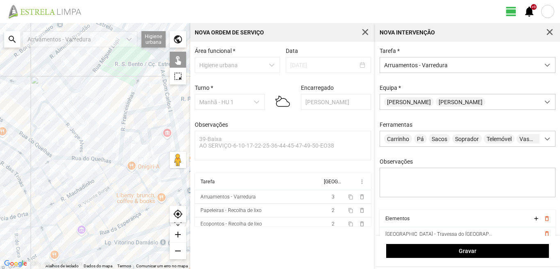
click at [48, 180] on div at bounding box center [95, 146] width 190 height 246
click at [75, 184] on div at bounding box center [95, 146] width 190 height 246
click at [92, 181] on div at bounding box center [95, 146] width 190 height 246
drag, startPoint x: 92, startPoint y: 199, endPoint x: 73, endPoint y: 199, distance: 18.9
click at [91, 199] on div at bounding box center [95, 146] width 190 height 246
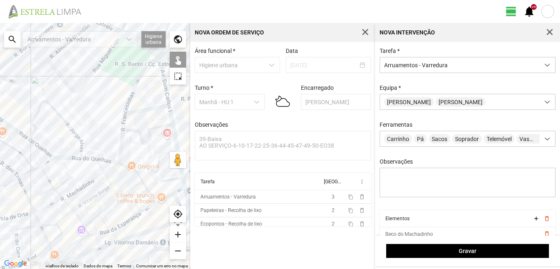
click at [69, 194] on div at bounding box center [95, 146] width 190 height 246
click at [57, 194] on div at bounding box center [95, 146] width 190 height 246
click at [41, 192] on div at bounding box center [95, 146] width 190 height 246
click at [50, 205] on div at bounding box center [95, 146] width 190 height 246
click at [45, 192] on div at bounding box center [95, 146] width 190 height 246
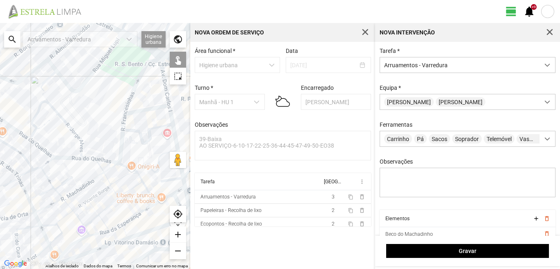
click at [69, 205] on div at bounding box center [95, 146] width 190 height 246
click at [79, 207] on div at bounding box center [95, 146] width 190 height 246
click at [64, 221] on div at bounding box center [95, 146] width 190 height 246
click at [66, 217] on div at bounding box center [95, 146] width 190 height 246
click at [50, 225] on div at bounding box center [95, 146] width 190 height 246
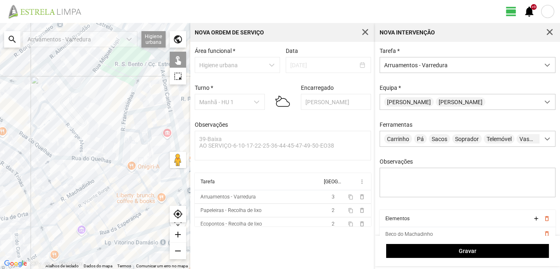
click at [60, 235] on div at bounding box center [95, 146] width 190 height 246
click at [81, 221] on div at bounding box center [95, 146] width 190 height 246
click at [92, 222] on div at bounding box center [95, 146] width 190 height 246
click at [105, 223] on div at bounding box center [95, 146] width 190 height 246
click at [82, 239] on div at bounding box center [95, 146] width 190 height 246
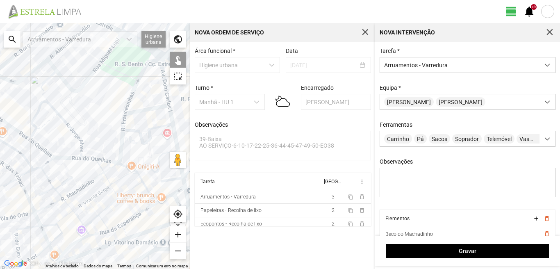
click at [97, 233] on div at bounding box center [95, 146] width 190 height 246
click at [88, 232] on div at bounding box center [95, 146] width 190 height 246
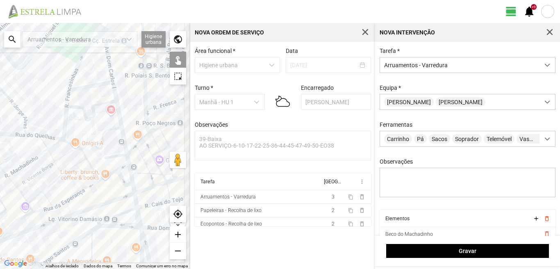
drag, startPoint x: 89, startPoint y: 254, endPoint x: 32, endPoint y: 230, distance: 62.0
click at [32, 230] on div at bounding box center [95, 146] width 190 height 246
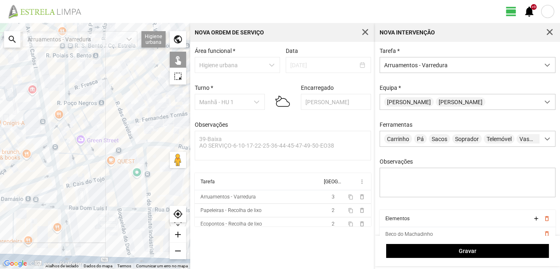
click at [34, 182] on div at bounding box center [95, 146] width 190 height 246
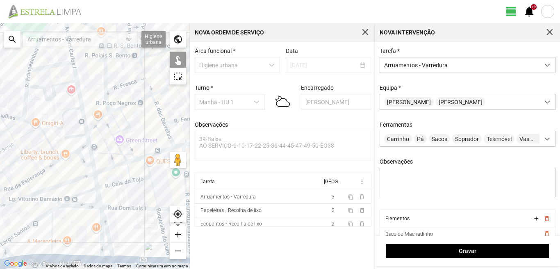
drag, startPoint x: 0, startPoint y: 192, endPoint x: 55, endPoint y: 191, distance: 54.6
click at [50, 192] on div at bounding box center [95, 146] width 190 height 246
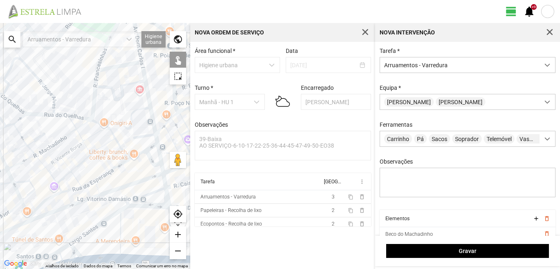
click at [62, 209] on div at bounding box center [95, 146] width 190 height 246
click at [25, 210] on div at bounding box center [95, 146] width 190 height 246
click at [20, 226] on div at bounding box center [95, 146] width 190 height 246
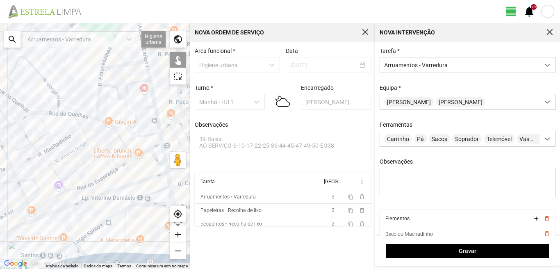
drag, startPoint x: 16, startPoint y: 229, endPoint x: 53, endPoint y: 218, distance: 37.6
click at [48, 220] on div at bounding box center [95, 146] width 190 height 246
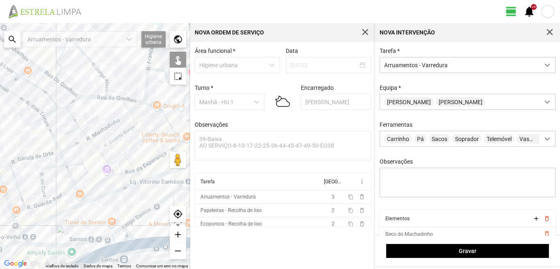
click at [41, 213] on div at bounding box center [95, 146] width 190 height 246
click at [32, 226] on div at bounding box center [95, 146] width 190 height 246
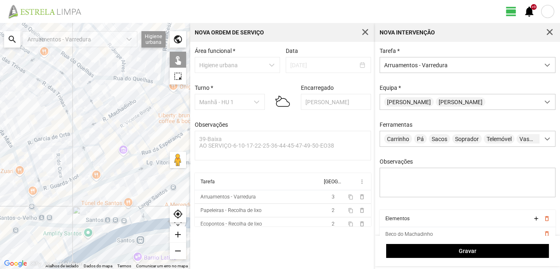
drag, startPoint x: 28, startPoint y: 237, endPoint x: 46, endPoint y: 217, distance: 26.8
click at [46, 217] on div at bounding box center [95, 146] width 190 height 246
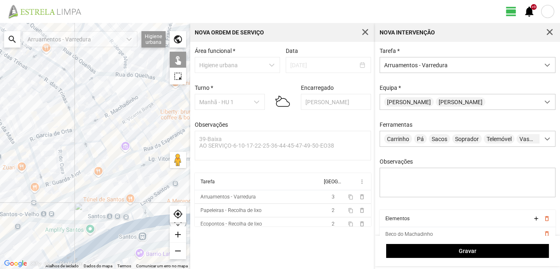
click at [34, 216] on div at bounding box center [95, 146] width 190 height 246
click at [36, 221] on div at bounding box center [95, 146] width 190 height 246
click at [44, 221] on div at bounding box center [95, 146] width 190 height 246
click at [44, 216] on div at bounding box center [95, 146] width 190 height 246
click at [54, 221] on div at bounding box center [95, 146] width 190 height 246
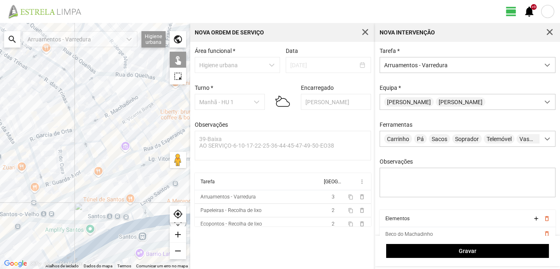
click at [75, 221] on div at bounding box center [95, 146] width 190 height 246
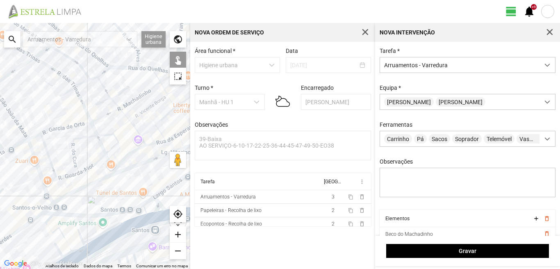
drag, startPoint x: 10, startPoint y: 226, endPoint x: 55, endPoint y: 204, distance: 50.6
click at [54, 204] on div at bounding box center [95, 146] width 190 height 246
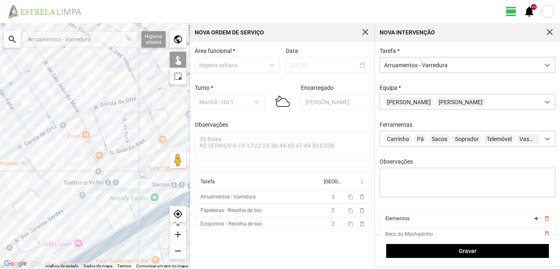
click at [55, 215] on div at bounding box center [95, 146] width 190 height 246
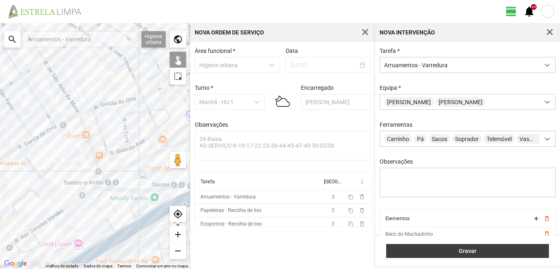
click at [486, 252] on span "Gravar" at bounding box center [468, 251] width 154 height 7
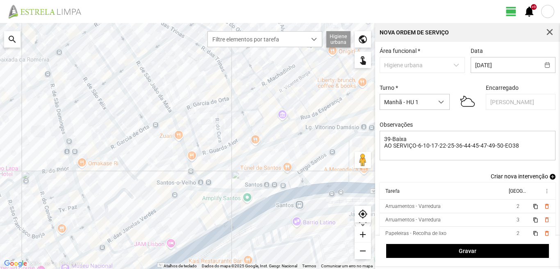
click at [550, 178] on span "add" at bounding box center [553, 177] width 6 height 6
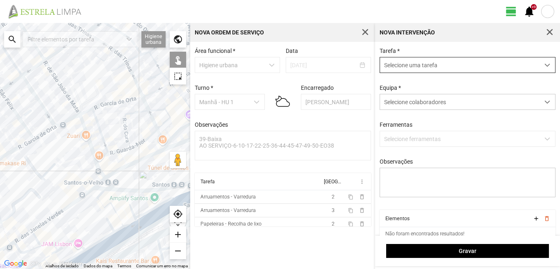
click at [419, 65] on span "Selecione uma tarefa" at bounding box center [460, 64] width 160 height 15
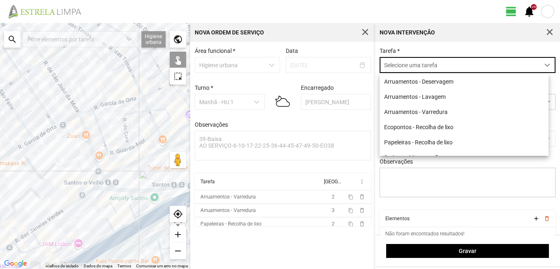
scroll to position [5, 37]
click at [415, 110] on li "Arruamentos - Varredura" at bounding box center [464, 111] width 169 height 15
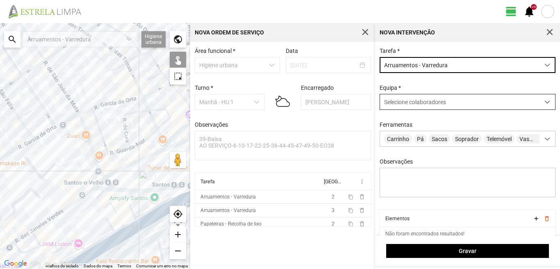
click at [411, 105] on span "Selecione colaboradores" at bounding box center [415, 102] width 62 height 7
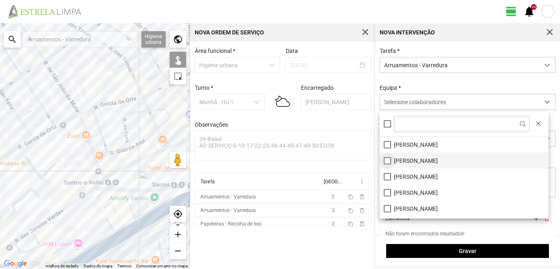
click at [385, 159] on li "[PERSON_NAME]" at bounding box center [464, 161] width 169 height 16
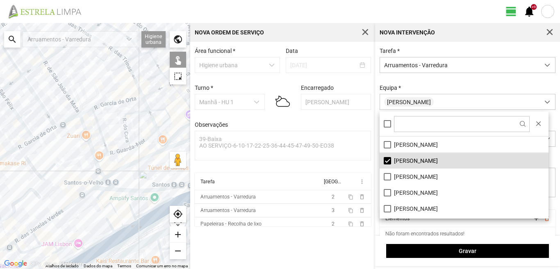
scroll to position [41, 0]
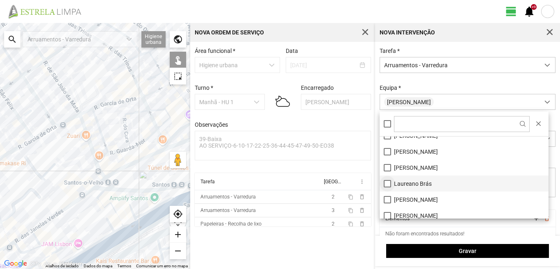
click at [385, 185] on li "Laureano Brás" at bounding box center [464, 184] width 169 height 16
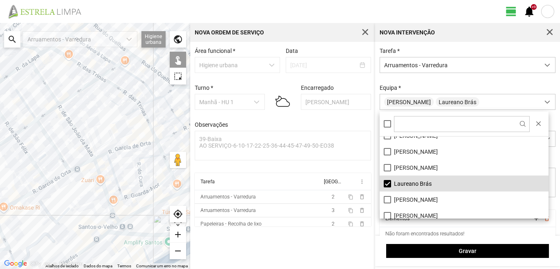
drag, startPoint x: 52, startPoint y: 94, endPoint x: 66, endPoint y: 153, distance: 60.4
click at [66, 153] on div at bounding box center [95, 146] width 190 height 246
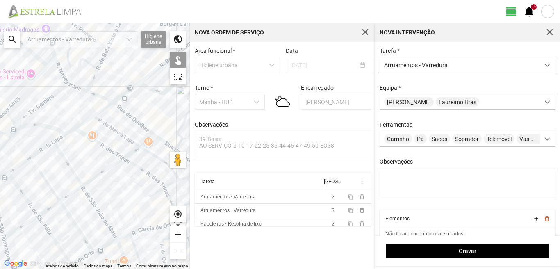
drag, startPoint x: 48, startPoint y: 90, endPoint x: 97, endPoint y: 210, distance: 130.3
click at [97, 210] on div at bounding box center [95, 146] width 190 height 246
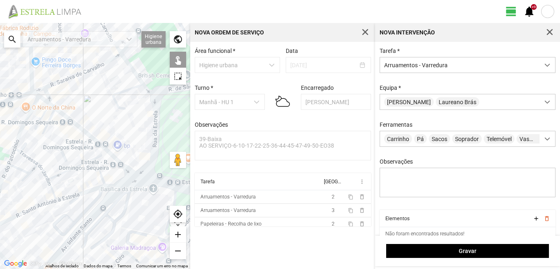
click at [23, 121] on div at bounding box center [95, 146] width 190 height 246
click at [10, 157] on div at bounding box center [95, 146] width 190 height 246
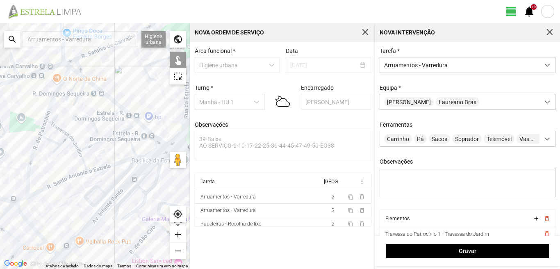
drag, startPoint x: 14, startPoint y: 161, endPoint x: 46, endPoint y: 133, distance: 43.0
click at [46, 133] on div at bounding box center [95, 146] width 190 height 246
click at [110, 136] on div at bounding box center [95, 146] width 190 height 246
click at [131, 144] on div at bounding box center [95, 146] width 190 height 246
click at [142, 142] on div at bounding box center [95, 146] width 190 height 246
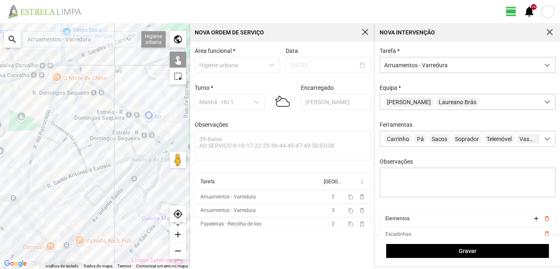
click at [155, 155] on div at bounding box center [95, 146] width 190 height 246
click at [139, 157] on div at bounding box center [95, 146] width 190 height 246
click at [115, 162] on div at bounding box center [95, 146] width 190 height 246
click at [82, 158] on div at bounding box center [95, 146] width 190 height 246
click at [74, 142] on div at bounding box center [95, 146] width 190 height 246
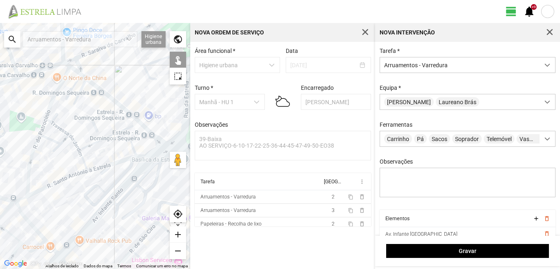
click at [57, 128] on div at bounding box center [95, 146] width 190 height 246
click at [47, 139] on div at bounding box center [95, 146] width 190 height 246
click at [62, 141] on div at bounding box center [95, 146] width 190 height 246
click at [32, 151] on div at bounding box center [95, 146] width 190 height 246
click at [63, 180] on div at bounding box center [95, 146] width 190 height 246
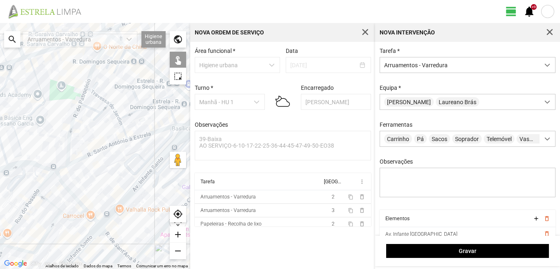
drag, startPoint x: 43, startPoint y: 186, endPoint x: 84, endPoint y: 155, distance: 51.8
click at [84, 155] on div at bounding box center [95, 146] width 190 height 246
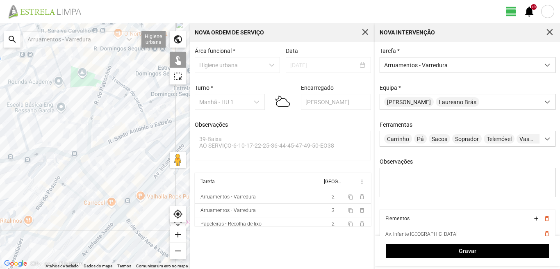
click at [82, 163] on div at bounding box center [95, 146] width 190 height 246
click at [82, 169] on div at bounding box center [95, 146] width 190 height 246
click at [81, 156] on div at bounding box center [95, 146] width 190 height 246
click at [64, 169] on div at bounding box center [95, 146] width 190 height 246
click at [53, 183] on div at bounding box center [95, 146] width 190 height 246
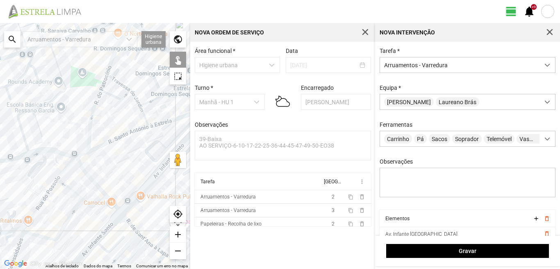
click at [69, 187] on div at bounding box center [95, 146] width 190 height 246
click at [90, 206] on div at bounding box center [95, 146] width 190 height 246
click at [69, 217] on div at bounding box center [95, 146] width 190 height 246
click at [22, 229] on div at bounding box center [95, 146] width 190 height 246
click at [116, 208] on div at bounding box center [95, 146] width 190 height 246
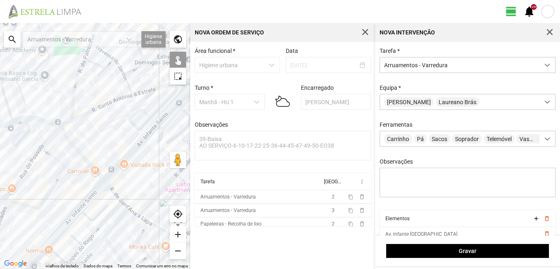
drag, startPoint x: 148, startPoint y: 210, endPoint x: 127, endPoint y: 174, distance: 41.7
click at [130, 177] on div at bounding box center [95, 146] width 190 height 246
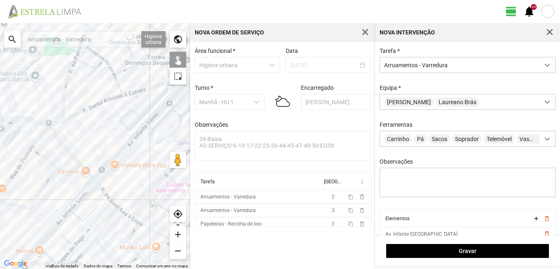
drag, startPoint x: 87, startPoint y: 134, endPoint x: 68, endPoint y: 155, distance: 29.0
click at [68, 155] on div at bounding box center [95, 146] width 190 height 246
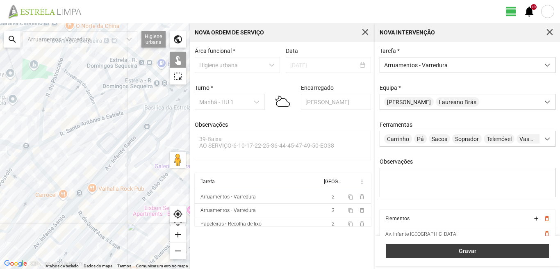
click at [478, 256] on button "Gravar" at bounding box center [467, 251] width 163 height 14
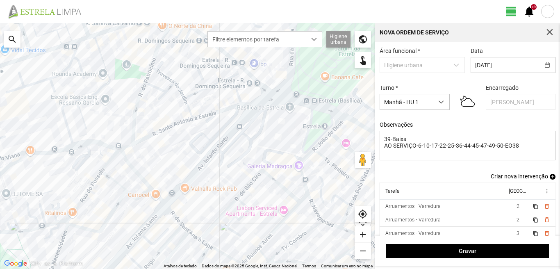
click at [550, 177] on span "add" at bounding box center [553, 177] width 6 height 6
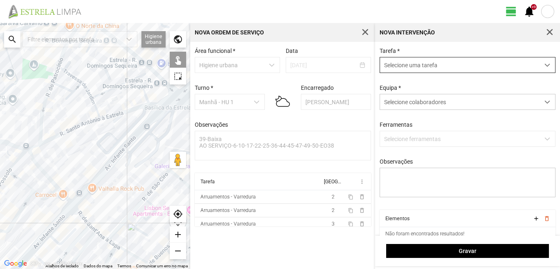
click at [453, 64] on span "Selecione uma tarefa" at bounding box center [460, 64] width 160 height 15
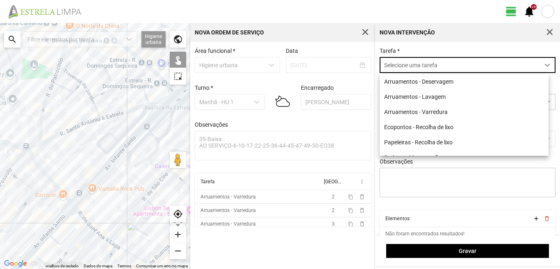
scroll to position [5, 37]
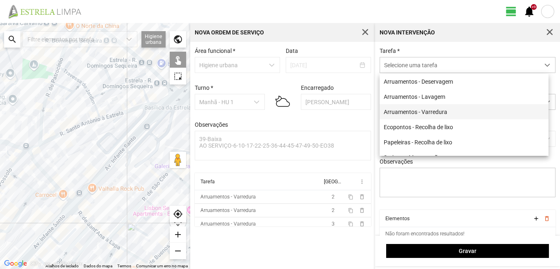
click at [416, 112] on li "Arruamentos - Varredura" at bounding box center [464, 111] width 169 height 15
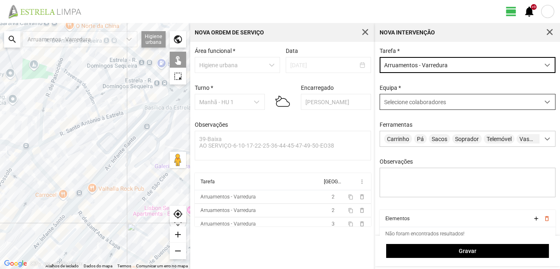
click at [415, 105] on span "Selecione colaboradores" at bounding box center [415, 102] width 62 height 7
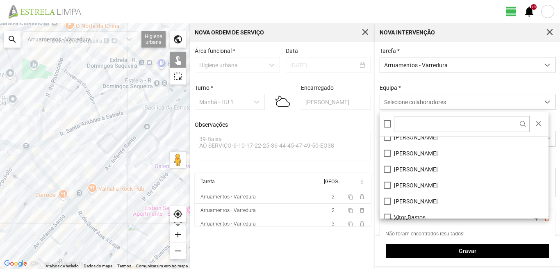
scroll to position [110, 0]
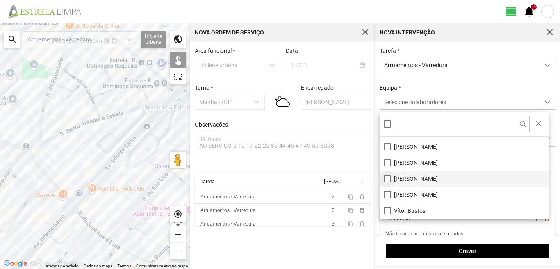
click at [385, 177] on li "[PERSON_NAME]" at bounding box center [464, 179] width 169 height 16
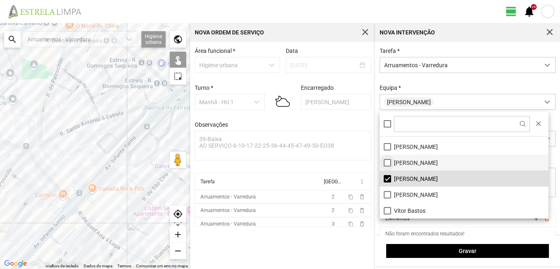
click at [388, 163] on li "[PERSON_NAME]" at bounding box center [464, 163] width 169 height 16
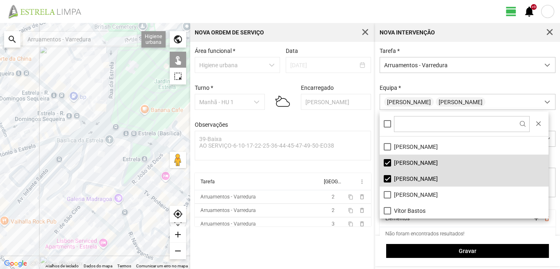
drag, startPoint x: 143, startPoint y: 118, endPoint x: 54, endPoint y: 152, distance: 95.2
click at [54, 152] on div at bounding box center [95, 146] width 190 height 246
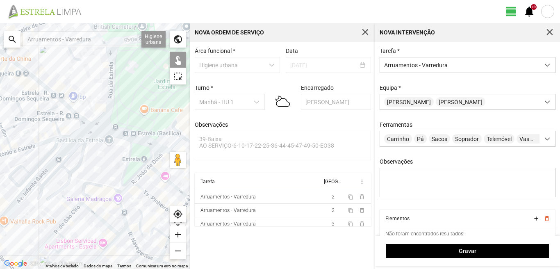
click at [46, 87] on div at bounding box center [95, 146] width 190 height 246
click at [74, 111] on div at bounding box center [95, 146] width 190 height 246
click at [89, 122] on div at bounding box center [95, 146] width 190 height 246
click at [107, 130] on div at bounding box center [95, 146] width 190 height 246
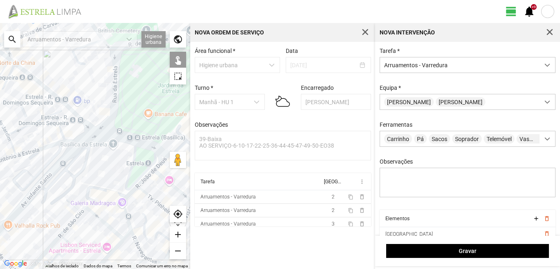
drag, startPoint x: 4, startPoint y: 81, endPoint x: 46, endPoint y: 103, distance: 47.4
click at [46, 103] on div at bounding box center [95, 146] width 190 height 246
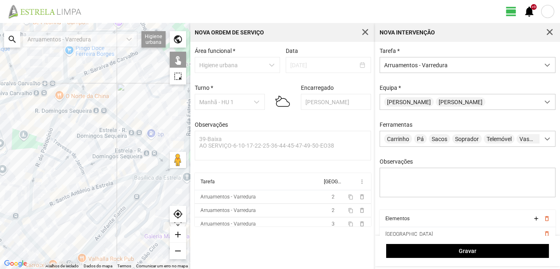
click at [80, 89] on div at bounding box center [95, 146] width 190 height 246
click at [86, 94] on div at bounding box center [95, 146] width 190 height 246
click at [68, 83] on div at bounding box center [95, 146] width 190 height 246
click at [76, 104] on div at bounding box center [95, 146] width 190 height 246
click at [82, 110] on div at bounding box center [95, 146] width 190 height 246
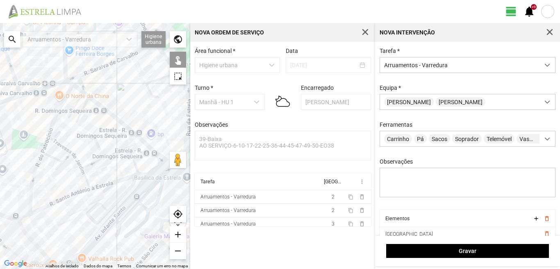
click at [136, 139] on div at bounding box center [95, 146] width 190 height 246
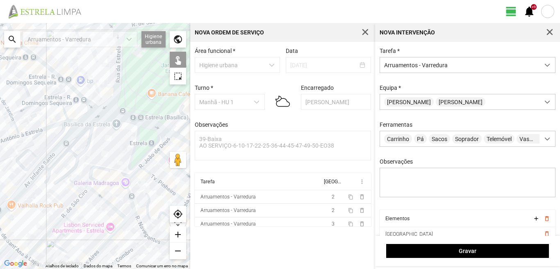
drag, startPoint x: 139, startPoint y: 139, endPoint x: 69, endPoint y: 84, distance: 89.5
click at [69, 84] on div at bounding box center [95, 146] width 190 height 246
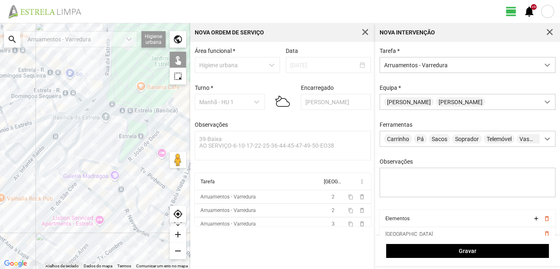
drag, startPoint x: 130, startPoint y: 117, endPoint x: 85, endPoint y: 96, distance: 49.6
click at [86, 96] on div at bounding box center [95, 146] width 190 height 246
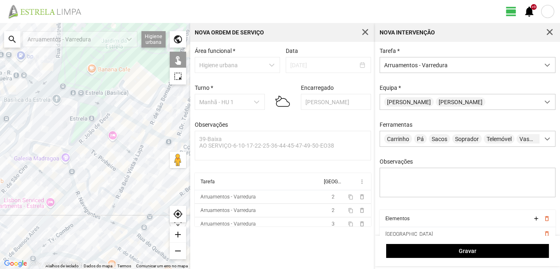
click at [123, 116] on div at bounding box center [95, 146] width 190 height 246
click at [79, 107] on div at bounding box center [95, 146] width 190 height 246
click at [162, 138] on div at bounding box center [95, 146] width 190 height 246
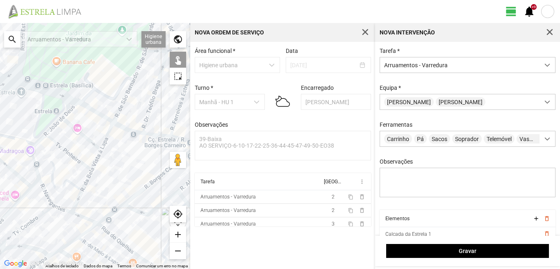
drag, startPoint x: 152, startPoint y: 150, endPoint x: 112, endPoint y: 142, distance: 40.6
click at [113, 142] on div at bounding box center [95, 146] width 190 height 246
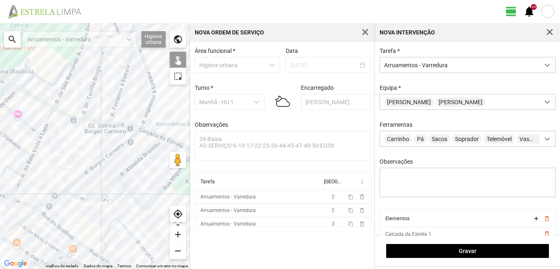
click at [98, 122] on div at bounding box center [95, 146] width 190 height 246
click at [116, 124] on div at bounding box center [95, 146] width 190 height 246
click at [148, 131] on div at bounding box center [95, 146] width 190 height 246
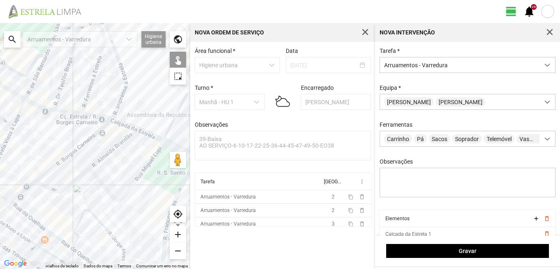
drag, startPoint x: 140, startPoint y: 134, endPoint x: 101, endPoint y: 121, distance: 41.8
click at [101, 121] on div at bounding box center [95, 146] width 190 height 246
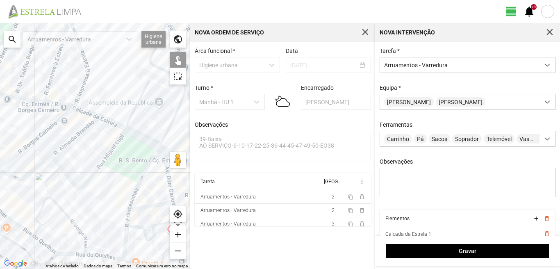
click at [109, 123] on div at bounding box center [95, 146] width 190 height 246
click at [135, 135] on div at bounding box center [95, 146] width 190 height 246
click at [165, 151] on div at bounding box center [95, 146] width 190 height 246
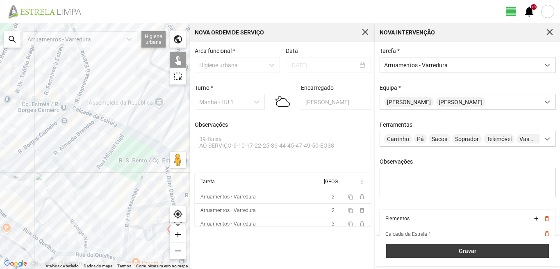
click at [405, 248] on span "Gravar" at bounding box center [468, 251] width 154 height 7
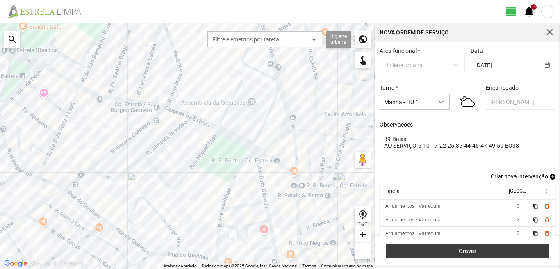
click at [505, 249] on span "Gravar" at bounding box center [468, 251] width 154 height 7
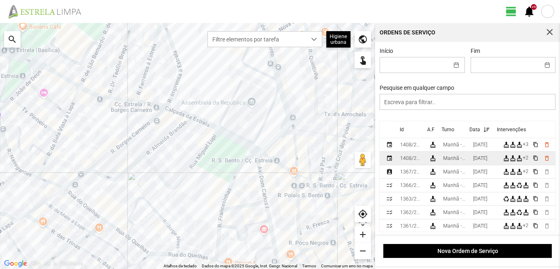
click at [476, 160] on div "[DATE]" at bounding box center [480, 158] width 14 height 6
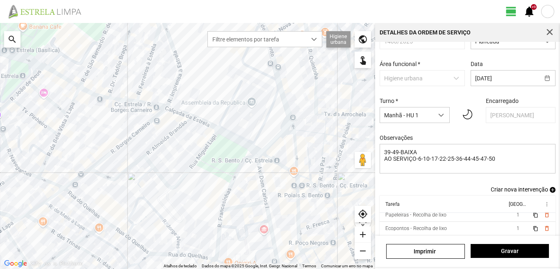
scroll to position [45, 0]
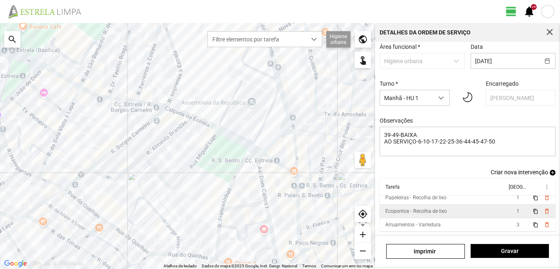
click at [507, 209] on td "1" at bounding box center [518, 212] width 23 height 14
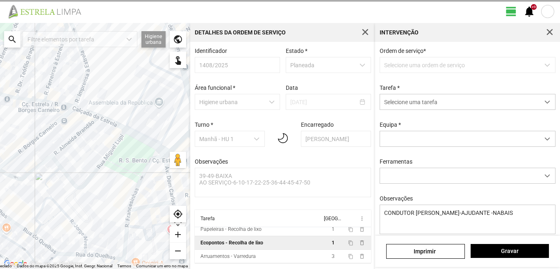
scroll to position [2, 0]
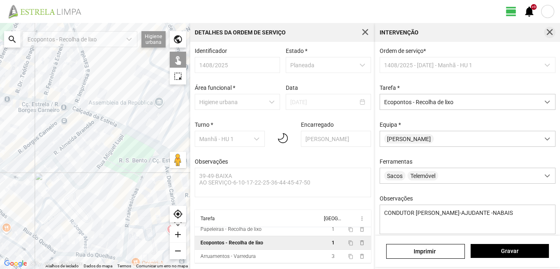
click at [546, 32] on button "button" at bounding box center [549, 32] width 11 height 11
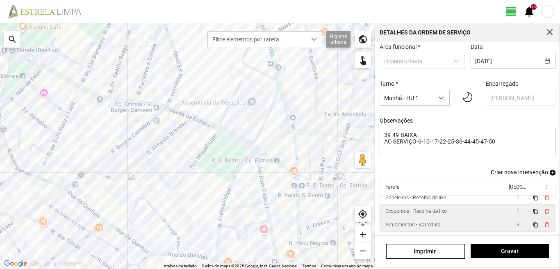
scroll to position [45, 0]
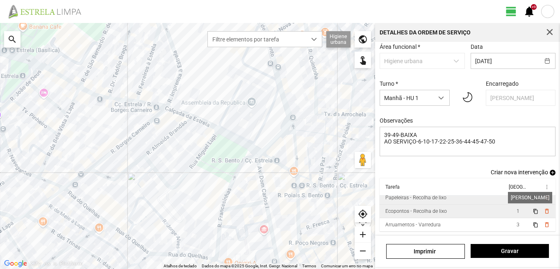
click at [517, 199] on span "1" at bounding box center [518, 198] width 3 height 6
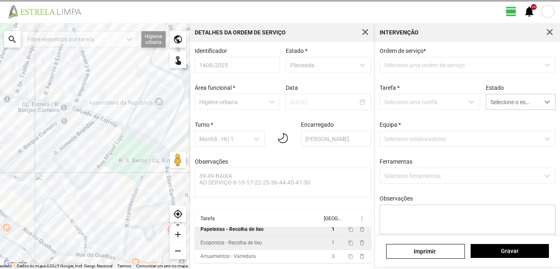
type textarea "TAREFA ATRIBUIDA POR DT [PERSON_NAME] CONDUTOR [PERSON_NAME] AJUDANTE NABAIS"
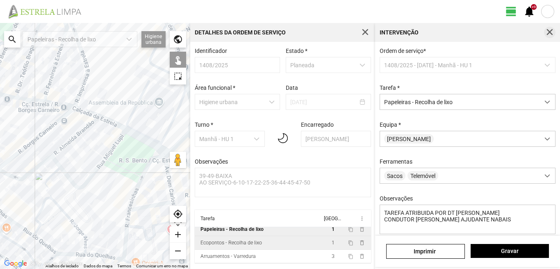
click at [552, 33] on span "button" at bounding box center [550, 32] width 7 height 7
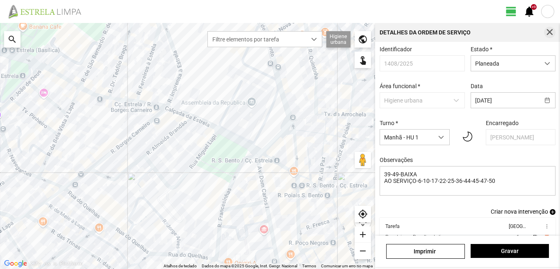
click at [549, 32] on span "button" at bounding box center [550, 32] width 7 height 7
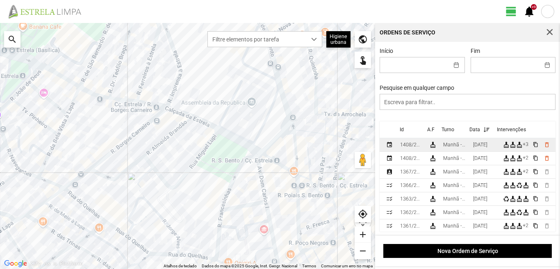
click at [481, 148] on div "[DATE]" at bounding box center [480, 145] width 14 height 6
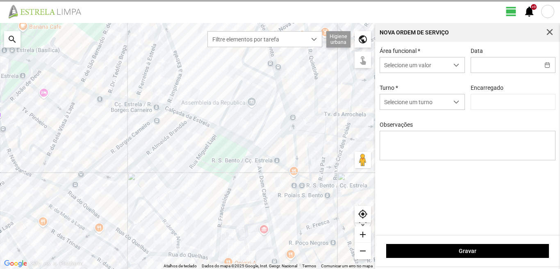
type input "[DATE]"
type textarea "39-Baixa AO SERVIÇO-6-10-17-22-25-36-44-45-47-49-50-EO38"
type input "[PERSON_NAME]"
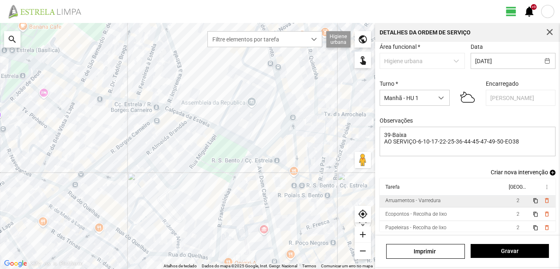
scroll to position [45, 0]
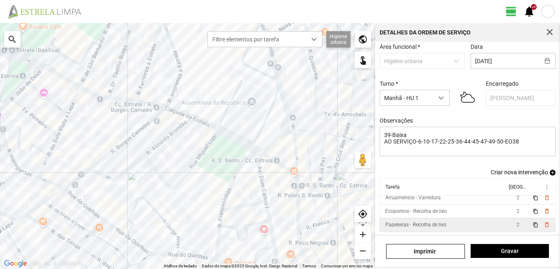
click at [507, 224] on td "2" at bounding box center [518, 225] width 23 height 14
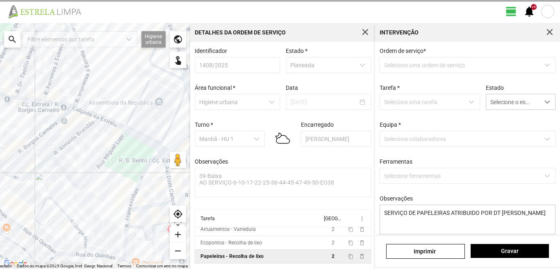
scroll to position [2, 0]
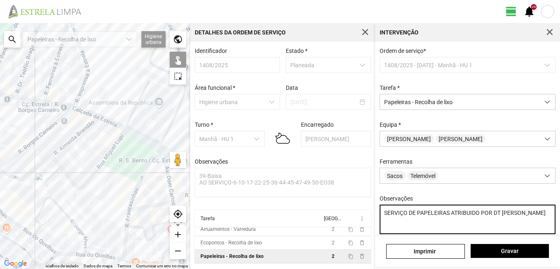
click at [387, 228] on textarea "SERVIÇO DE PAPELEIRAS ATRIBUIDO POR DT [PERSON_NAME]" at bounding box center [468, 220] width 176 height 30
click at [533, 218] on textarea "SERVIÇO DE PAPELEIRAS ATRIBUIDO POR DT [PERSON_NAME]" at bounding box center [468, 220] width 176 height 30
type textarea "SERVIÇO DE PAPELEIRAS ATRIBUIDO POR DT [PERSON_NAME] [PERSON_NAME] [PERSON_NAME]"
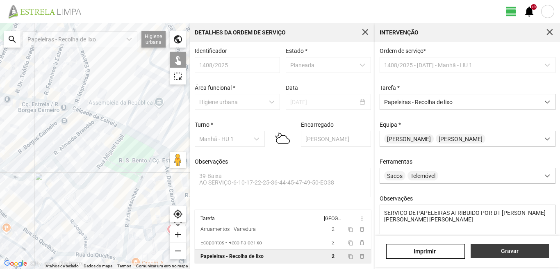
click at [513, 245] on button "Gravar" at bounding box center [510, 251] width 78 height 14
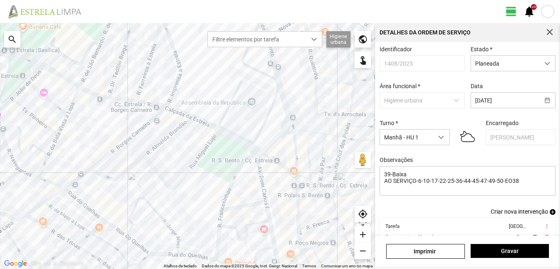
click at [507, 242] on div "[PERSON_NAME]" at bounding box center [467, 251] width 185 height 31
click at [503, 252] on span "Gravar" at bounding box center [510, 251] width 70 height 7
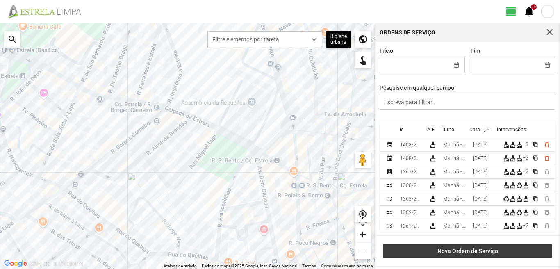
click at [457, 253] on span "Nova Ordem de Serviço" at bounding box center [468, 251] width 160 height 7
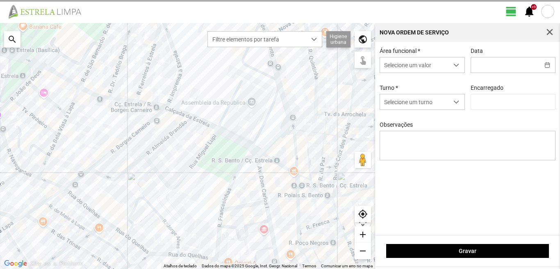
type input "[PERSON_NAME]"
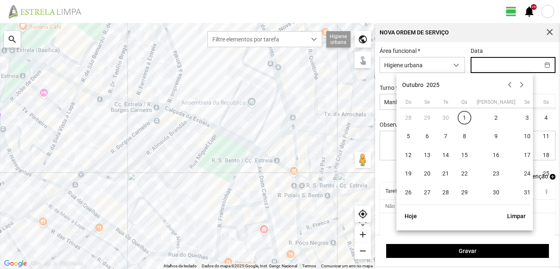
click at [489, 67] on input "text" at bounding box center [505, 64] width 69 height 15
click at [551, 36] on span "button" at bounding box center [550, 32] width 7 height 7
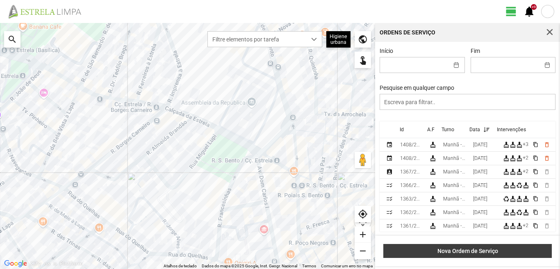
click at [477, 252] on span "Nova Ordem de Serviço" at bounding box center [468, 251] width 160 height 7
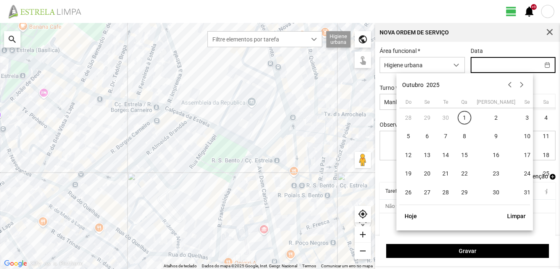
drag, startPoint x: 486, startPoint y: 63, endPoint x: 480, endPoint y: 78, distance: 16.0
click at [485, 63] on input "text" at bounding box center [505, 64] width 69 height 15
click at [521, 116] on span "3" at bounding box center [527, 117] width 13 height 13
type input "[DATE]"
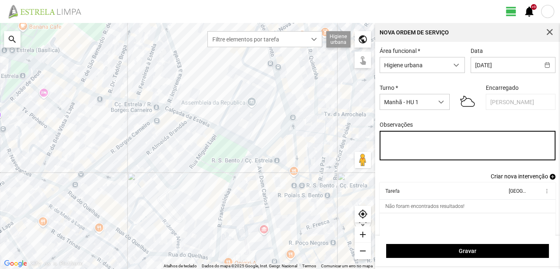
click at [392, 140] on textarea "Observações" at bounding box center [468, 146] width 176 height 30
type textarea "39-BAIXA AO SERVIÇO-6-10-17-22-25-36-44-45-47-49-50"
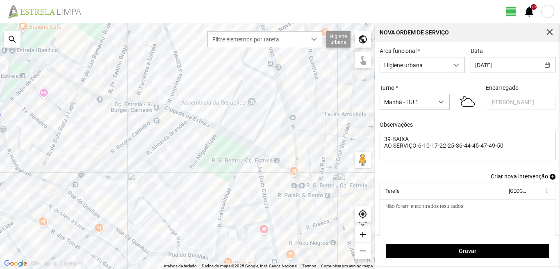
click at [550, 177] on span "add" at bounding box center [553, 177] width 6 height 6
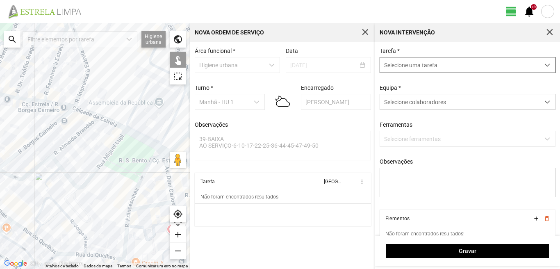
click at [452, 68] on span "Selecione uma tarefa" at bounding box center [460, 64] width 160 height 15
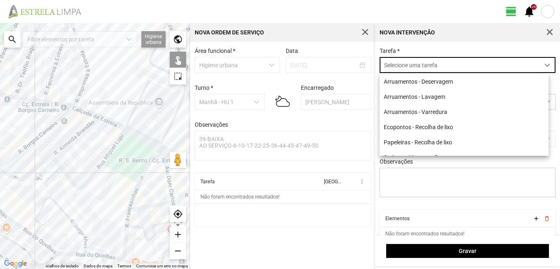
scroll to position [5, 37]
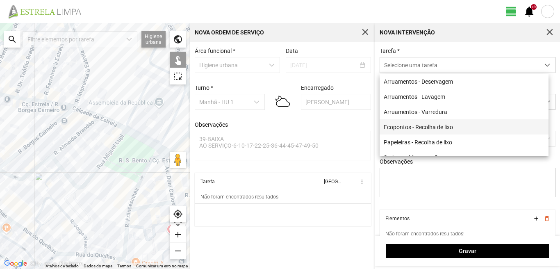
click at [429, 124] on li "Ecopontos - Recolha de lixo" at bounding box center [464, 126] width 169 height 15
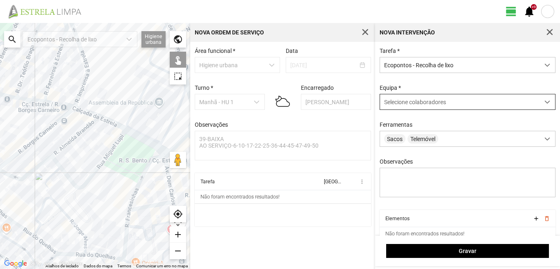
click at [423, 103] on span "Selecione colaboradores" at bounding box center [415, 102] width 62 height 7
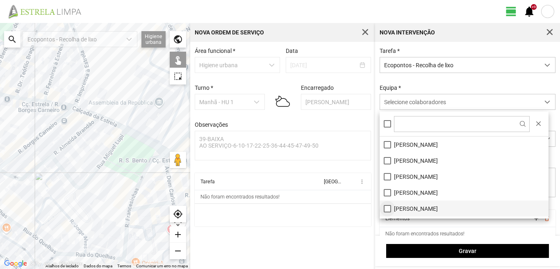
click at [389, 206] on li "[PERSON_NAME]" at bounding box center [464, 209] width 169 height 16
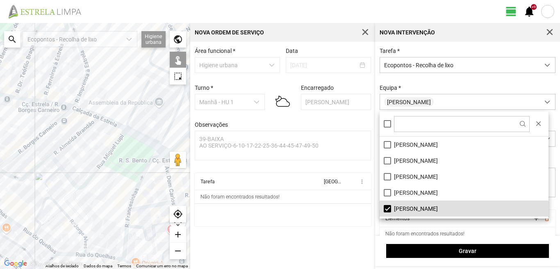
scroll to position [41, 0]
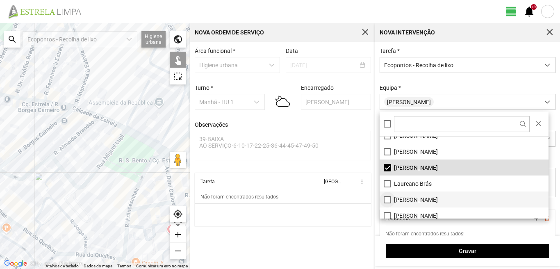
click at [389, 200] on li "[PERSON_NAME]" at bounding box center [464, 200] width 169 height 16
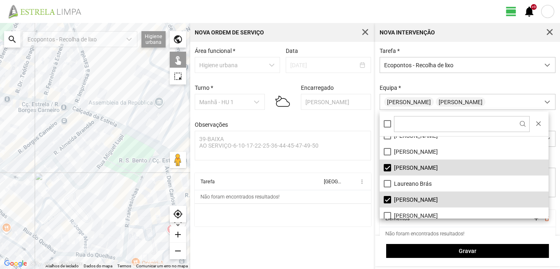
click at [151, 161] on div at bounding box center [95, 146] width 190 height 246
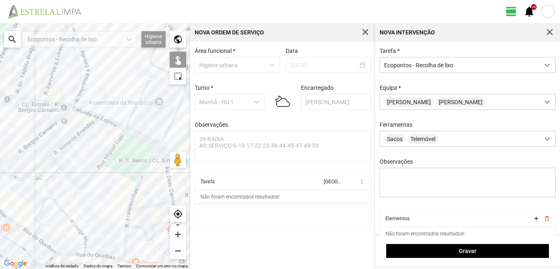
click at [142, 81] on div at bounding box center [95, 146] width 190 height 246
click at [147, 80] on div at bounding box center [95, 146] width 190 height 246
click at [149, 159] on div at bounding box center [95, 146] width 190 height 246
click at [149, 206] on div at bounding box center [95, 146] width 190 height 246
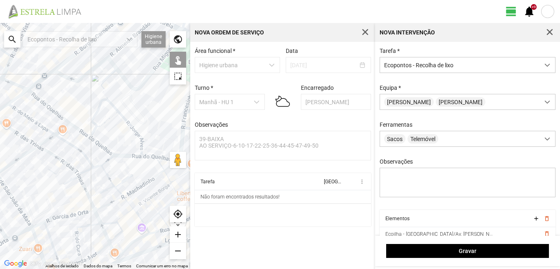
drag, startPoint x: 128, startPoint y: 195, endPoint x: 169, endPoint y: 110, distance: 94.5
click at [169, 110] on div at bounding box center [95, 146] width 190 height 246
click at [39, 95] on div at bounding box center [95, 146] width 190 height 246
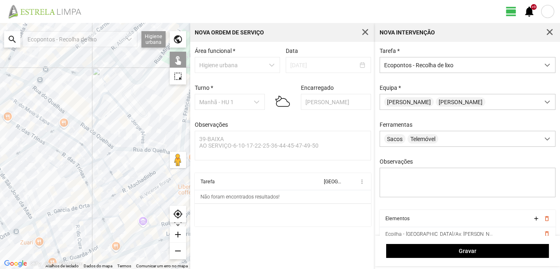
click at [59, 61] on div at bounding box center [95, 146] width 190 height 246
click at [41, 88] on div at bounding box center [95, 146] width 190 height 246
click at [42, 92] on div at bounding box center [95, 146] width 190 height 246
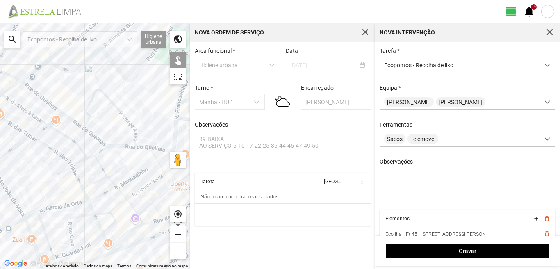
drag, startPoint x: 86, startPoint y: 117, endPoint x: 53, endPoint y: 107, distance: 34.4
click at [54, 107] on div at bounding box center [95, 146] width 190 height 246
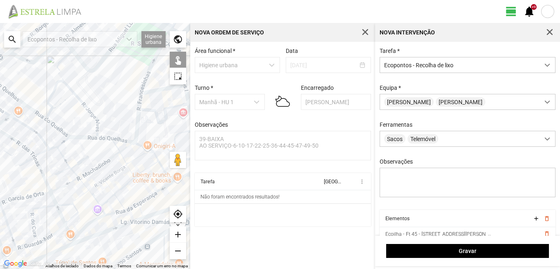
drag, startPoint x: 87, startPoint y: 116, endPoint x: 64, endPoint y: 115, distance: 23.4
click at [64, 115] on div at bounding box center [95, 146] width 190 height 246
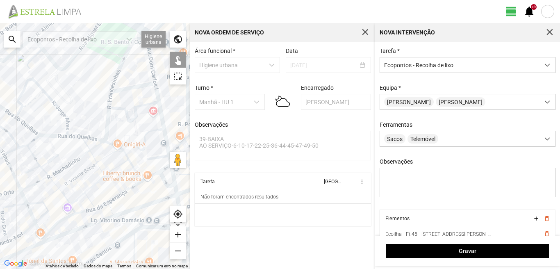
click at [107, 130] on div at bounding box center [95, 146] width 190 height 246
click at [110, 141] on div at bounding box center [95, 146] width 190 height 246
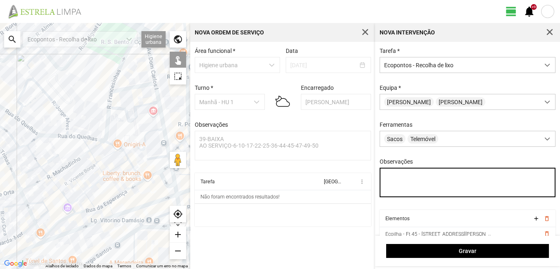
click at [393, 179] on textarea "Observações" at bounding box center [468, 183] width 176 height 30
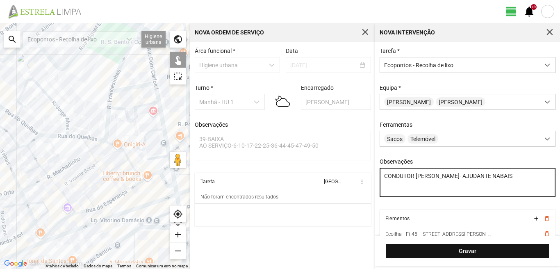
type textarea "CONDUTOR [PERSON_NAME]- AJUDANTE NABAIS"
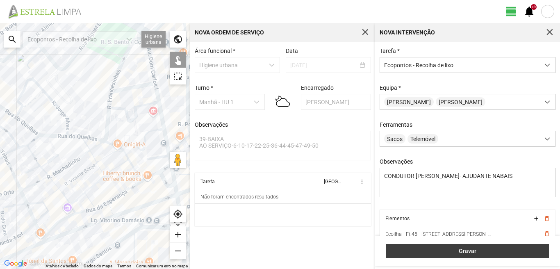
click at [460, 247] on button "Gravar" at bounding box center [467, 251] width 163 height 14
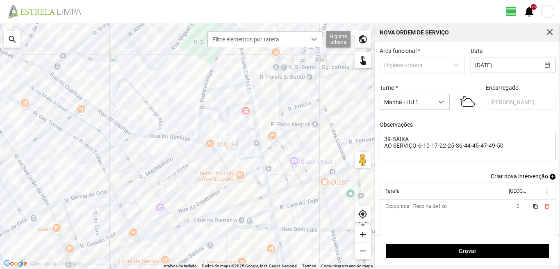
click at [550, 178] on span "add" at bounding box center [553, 177] width 6 height 6
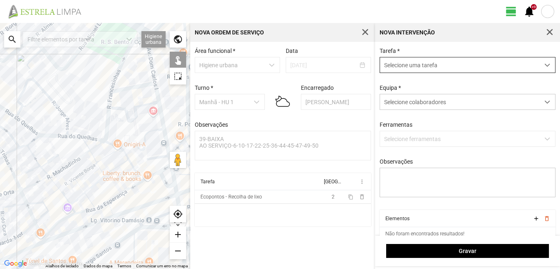
click at [402, 62] on span "Selecione uma tarefa" at bounding box center [460, 64] width 160 height 15
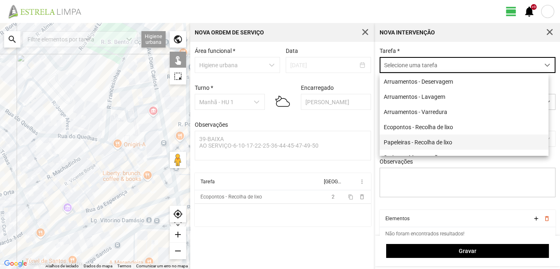
click at [408, 144] on li "Papeleiras - Recolha de lixo" at bounding box center [464, 142] width 169 height 15
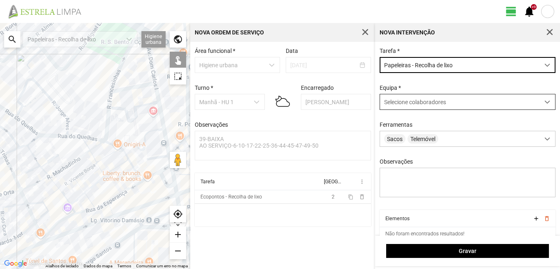
click at [409, 105] on span "Selecione colaboradores" at bounding box center [415, 102] width 62 height 7
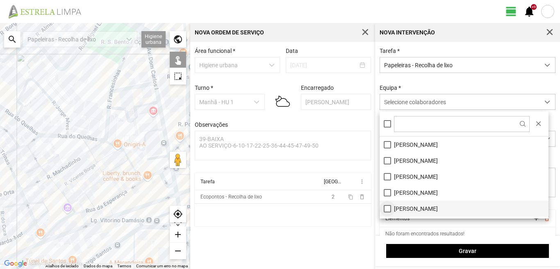
click at [386, 208] on li "[PERSON_NAME]" at bounding box center [464, 209] width 169 height 16
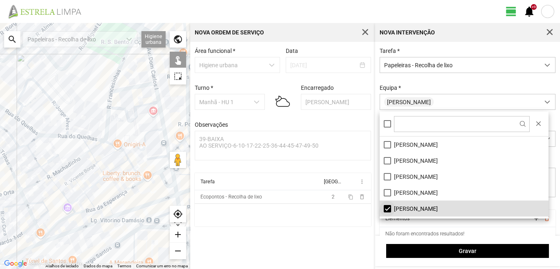
scroll to position [82, 0]
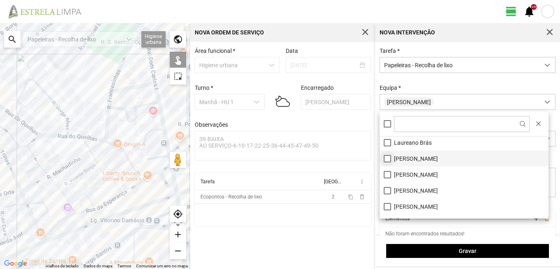
click at [386, 158] on li "[PERSON_NAME]" at bounding box center [464, 159] width 169 height 16
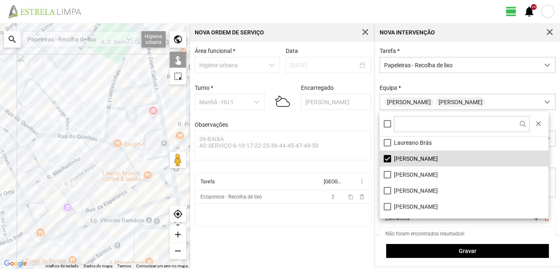
click at [71, 136] on div at bounding box center [95, 146] width 190 height 246
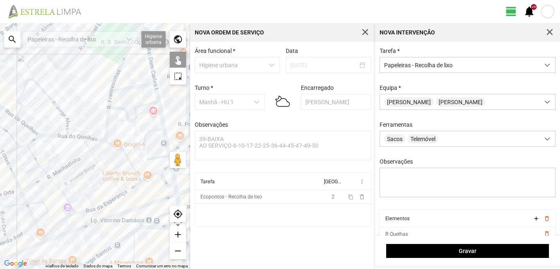
click at [69, 131] on div at bounding box center [95, 146] width 190 height 246
click at [69, 123] on div at bounding box center [95, 146] width 190 height 246
click at [18, 112] on div at bounding box center [95, 146] width 190 height 246
click at [23, 111] on div at bounding box center [95, 146] width 190 height 246
click at [27, 107] on div at bounding box center [95, 146] width 190 height 246
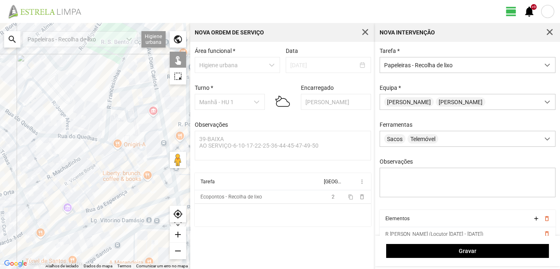
click at [32, 133] on div at bounding box center [95, 146] width 190 height 246
click at [68, 133] on div at bounding box center [95, 146] width 190 height 246
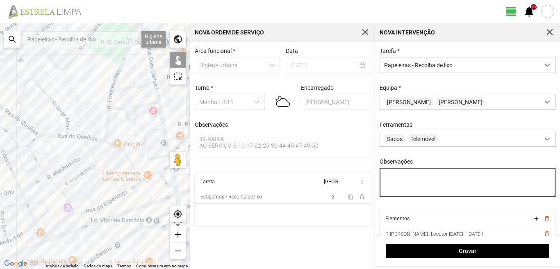
click at [387, 177] on textarea "Observações" at bounding box center [468, 183] width 176 height 30
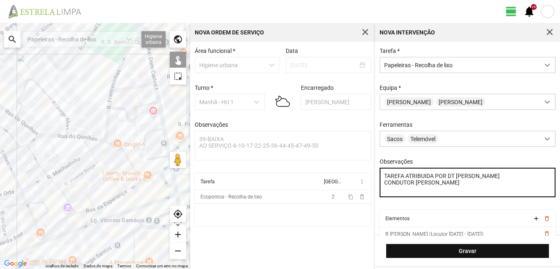
type textarea "TAREFA ATRIBUIDA POR DT [PERSON_NAME] CONDUTOR [PERSON_NAME]"
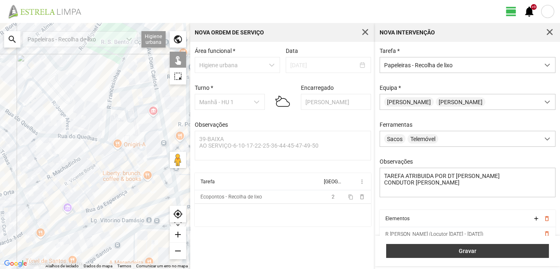
click at [482, 252] on span "Gravar" at bounding box center [468, 251] width 154 height 7
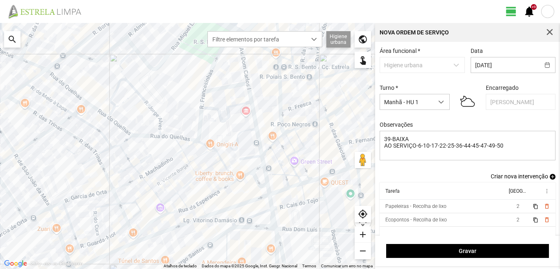
click at [550, 180] on span "add" at bounding box center [553, 177] width 6 height 6
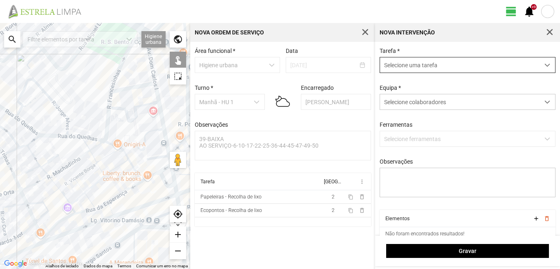
click at [410, 70] on span "Selecione uma tarefa" at bounding box center [460, 64] width 160 height 15
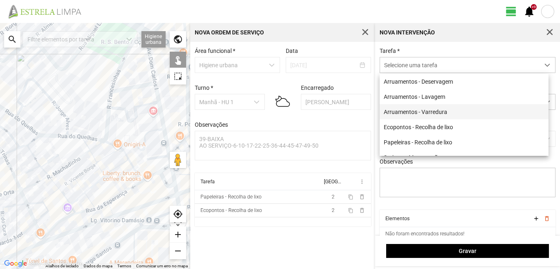
click at [409, 110] on li "Arruamentos - Varredura" at bounding box center [464, 111] width 169 height 15
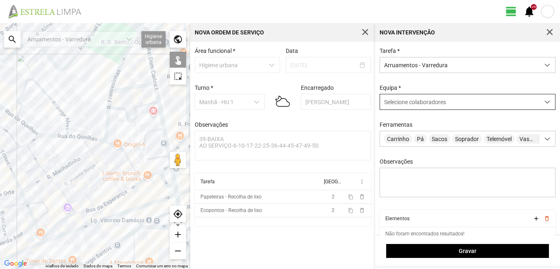
click at [407, 105] on span "Selecione colaboradores" at bounding box center [415, 102] width 62 height 7
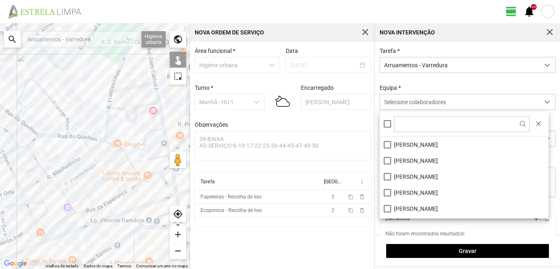
scroll to position [110, 0]
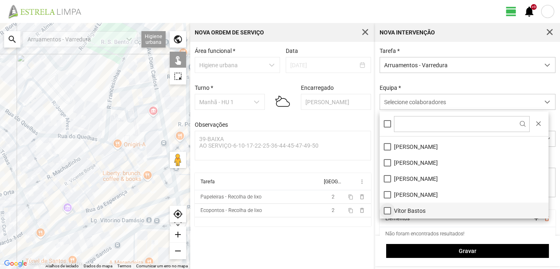
click at [386, 210] on li "Vítor Bastos" at bounding box center [464, 211] width 169 height 16
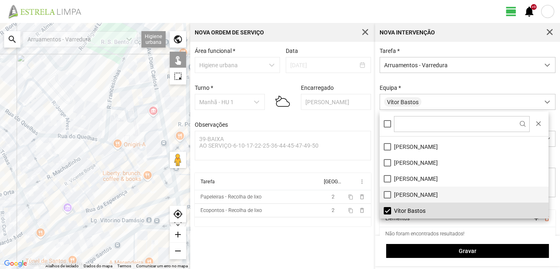
click at [388, 193] on li "[PERSON_NAME]" at bounding box center [464, 195] width 169 height 16
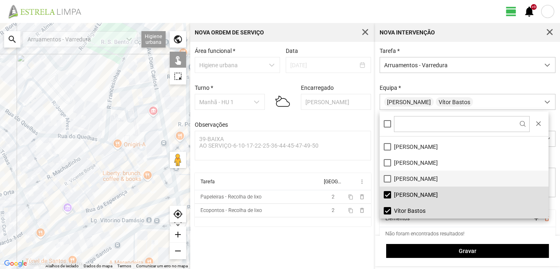
scroll to position [69, 0]
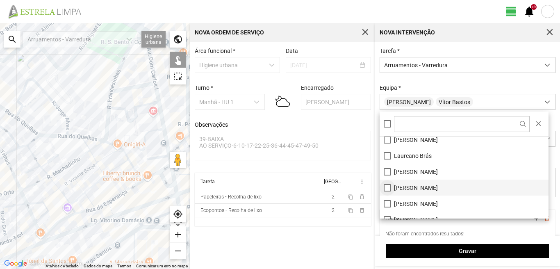
click at [390, 188] on li "[PERSON_NAME]" at bounding box center [464, 188] width 169 height 16
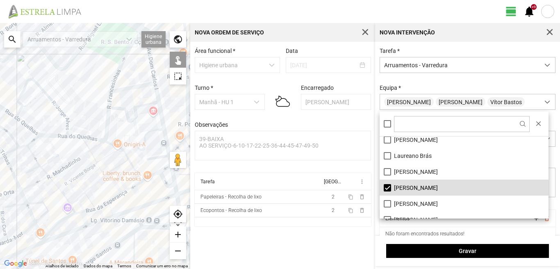
drag, startPoint x: 151, startPoint y: 64, endPoint x: 133, endPoint y: 74, distance: 20.4
click at [133, 74] on div at bounding box center [95, 146] width 190 height 246
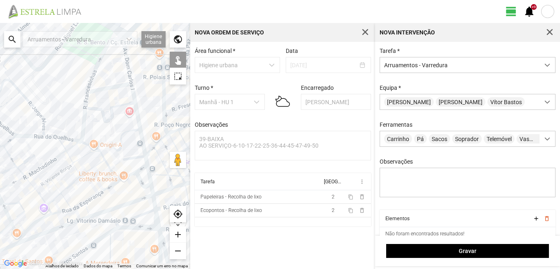
drag, startPoint x: 133, startPoint y: 73, endPoint x: 109, endPoint y: 74, distance: 23.8
click at [109, 74] on div at bounding box center [95, 146] width 190 height 246
click at [129, 66] on div at bounding box center [95, 146] width 190 height 246
click at [112, 87] on div at bounding box center [95, 146] width 190 height 246
click at [135, 100] on div at bounding box center [95, 146] width 190 height 246
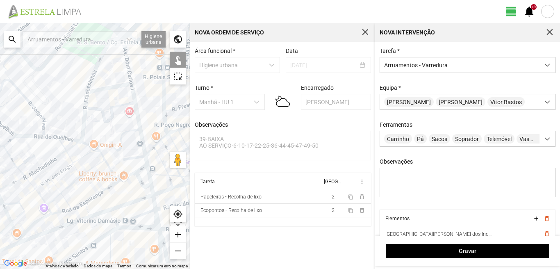
click at [135, 156] on div at bounding box center [95, 146] width 190 height 246
click at [146, 161] on div at bounding box center [95, 146] width 190 height 246
click at [142, 168] on div at bounding box center [95, 146] width 190 height 246
click at [129, 167] on div at bounding box center [95, 146] width 190 height 246
click at [139, 181] on div at bounding box center [95, 146] width 190 height 246
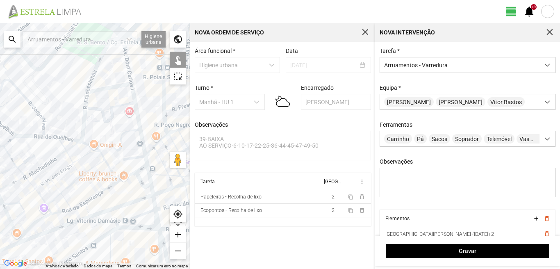
click at [149, 176] on div at bounding box center [95, 146] width 190 height 246
click at [127, 176] on div at bounding box center [95, 146] width 190 height 246
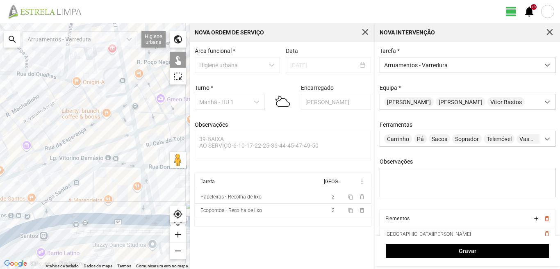
drag, startPoint x: 127, startPoint y: 185, endPoint x: 109, endPoint y: 116, distance: 70.9
click at [109, 117] on div at bounding box center [95, 146] width 190 height 246
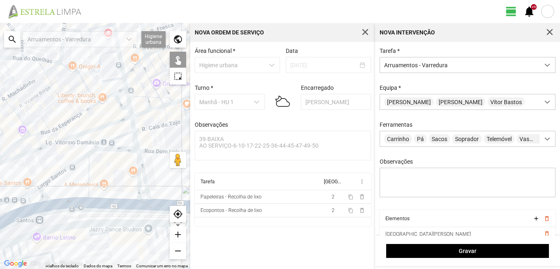
click at [132, 113] on div at bounding box center [95, 146] width 190 height 246
click at [133, 128] on div at bounding box center [95, 146] width 190 height 246
click at [135, 144] on div at bounding box center [95, 146] width 190 height 246
click at [139, 158] on div at bounding box center [95, 146] width 190 height 246
click at [136, 169] on div at bounding box center [95, 146] width 190 height 246
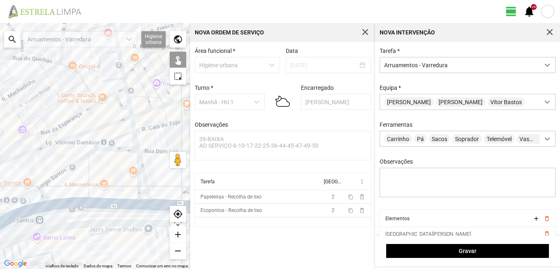
click at [120, 151] on div at bounding box center [95, 146] width 190 height 246
click at [116, 139] on div at bounding box center [95, 146] width 190 height 246
click at [143, 190] on div at bounding box center [95, 146] width 190 height 246
click at [143, 192] on div at bounding box center [95, 146] width 190 height 246
click at [143, 202] on div at bounding box center [95, 146] width 190 height 246
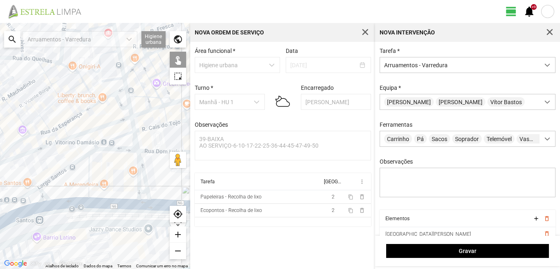
click at [88, 185] on div at bounding box center [95, 146] width 190 height 246
click at [61, 170] on div at bounding box center [95, 146] width 190 height 246
click at [31, 192] on div at bounding box center [95, 146] width 190 height 246
click at [44, 195] on div at bounding box center [95, 146] width 190 height 246
click at [43, 195] on div at bounding box center [95, 146] width 190 height 246
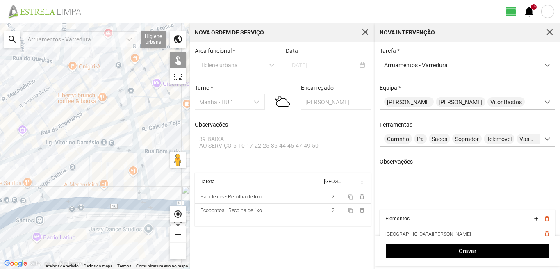
click at [74, 203] on div at bounding box center [95, 146] width 190 height 246
drag, startPoint x: 29, startPoint y: 210, endPoint x: 41, endPoint y: 199, distance: 16.6
click at [30, 210] on div at bounding box center [95, 146] width 190 height 246
drag, startPoint x: 48, startPoint y: 195, endPoint x: 68, endPoint y: 175, distance: 29.0
click at [68, 175] on div at bounding box center [95, 146] width 190 height 246
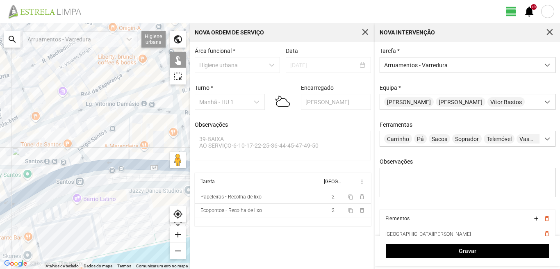
drag, startPoint x: 76, startPoint y: 178, endPoint x: 103, endPoint y: 149, distance: 40.4
click at [103, 149] on div at bounding box center [95, 146] width 190 height 246
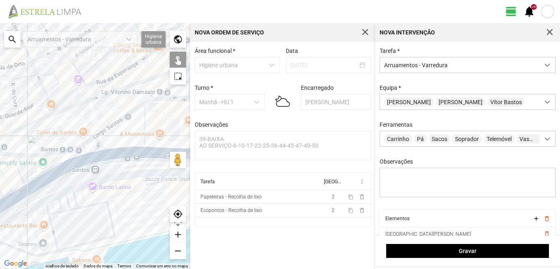
click at [65, 168] on div at bounding box center [95, 146] width 190 height 246
click at [59, 162] on div at bounding box center [95, 146] width 190 height 246
click at [17, 170] on div at bounding box center [95, 146] width 190 height 246
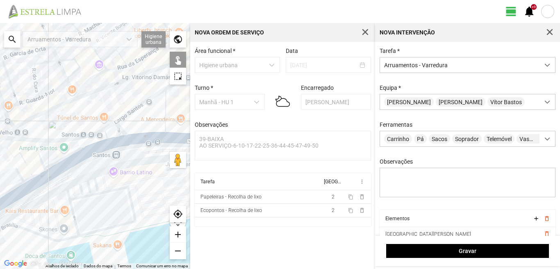
drag, startPoint x: 37, startPoint y: 169, endPoint x: 69, endPoint y: 151, distance: 36.4
click at [69, 151] on div at bounding box center [95, 146] width 190 height 246
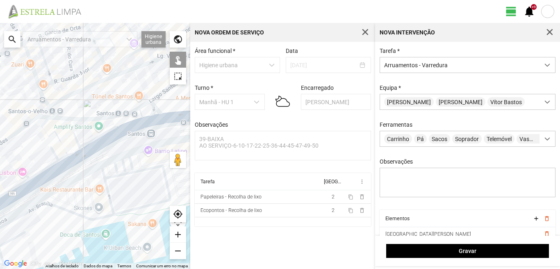
click at [63, 146] on div at bounding box center [95, 146] width 190 height 246
click at [45, 123] on div at bounding box center [95, 146] width 190 height 246
click at [73, 153] on div at bounding box center [95, 146] width 190 height 246
click at [62, 157] on div at bounding box center [95, 146] width 190 height 246
click at [59, 161] on div at bounding box center [95, 146] width 190 height 246
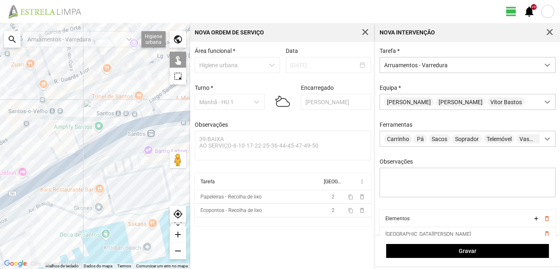
click at [56, 155] on div at bounding box center [95, 146] width 190 height 246
click at [65, 167] on div at bounding box center [95, 146] width 190 height 246
click at [56, 174] on div at bounding box center [95, 146] width 190 height 246
click at [48, 167] on div at bounding box center [95, 146] width 190 height 246
click at [24, 172] on div at bounding box center [95, 146] width 190 height 246
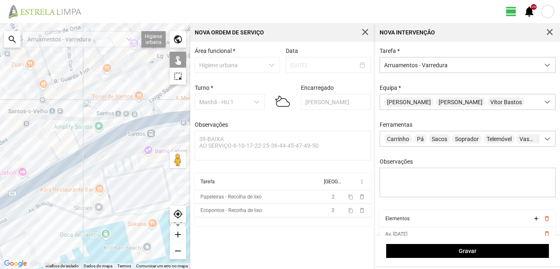
click at [21, 185] on div at bounding box center [95, 146] width 190 height 246
click at [21, 194] on div at bounding box center [95, 146] width 190 height 246
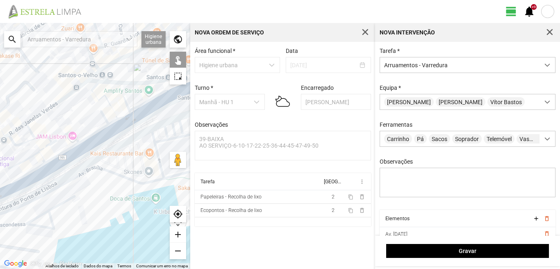
drag, startPoint x: 22, startPoint y: 184, endPoint x: 81, endPoint y: 147, distance: 69.1
click at [80, 147] on div at bounding box center [95, 146] width 190 height 246
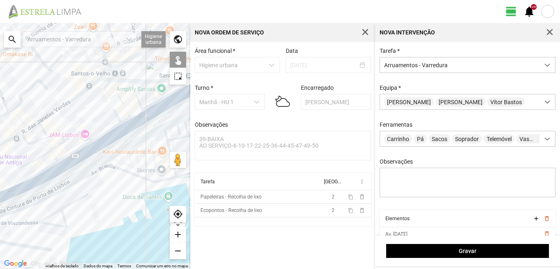
click at [62, 139] on div at bounding box center [95, 146] width 190 height 246
click at [56, 146] on div at bounding box center [95, 146] width 190 height 246
click at [45, 155] on div at bounding box center [95, 146] width 190 height 246
click at [54, 156] on div at bounding box center [95, 146] width 190 height 246
click at [47, 169] on div at bounding box center [95, 146] width 190 height 246
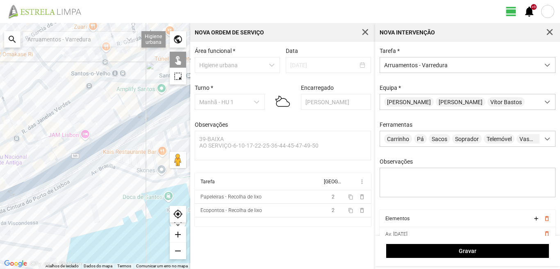
click at [52, 175] on div at bounding box center [95, 146] width 190 height 246
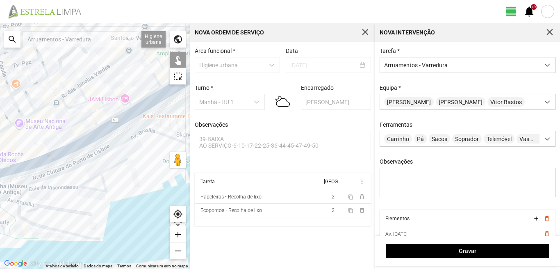
drag, startPoint x: 40, startPoint y: 177, endPoint x: 85, endPoint y: 140, distance: 57.4
click at [81, 141] on div at bounding box center [95, 146] width 190 height 246
click at [55, 157] on div at bounding box center [95, 146] width 190 height 246
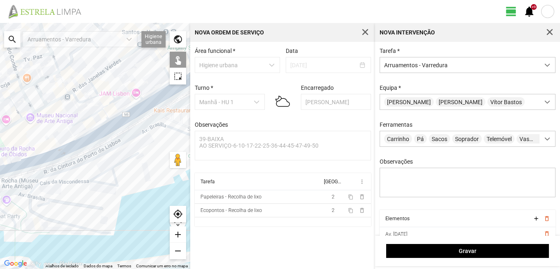
drag, startPoint x: 50, startPoint y: 153, endPoint x: 78, endPoint y: 143, distance: 30.5
click at [78, 143] on div at bounding box center [95, 146] width 190 height 246
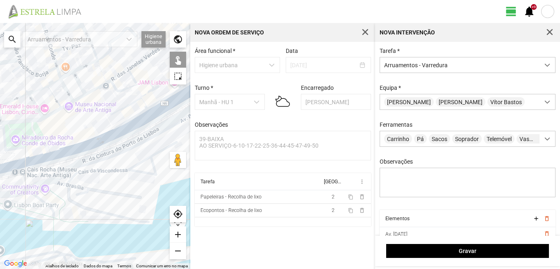
click at [43, 155] on div at bounding box center [95, 146] width 190 height 246
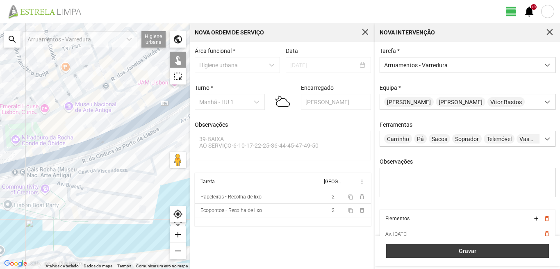
drag, startPoint x: 468, startPoint y: 250, endPoint x: 460, endPoint y: 248, distance: 8.5
click at [467, 251] on span "Gravar" at bounding box center [468, 251] width 154 height 7
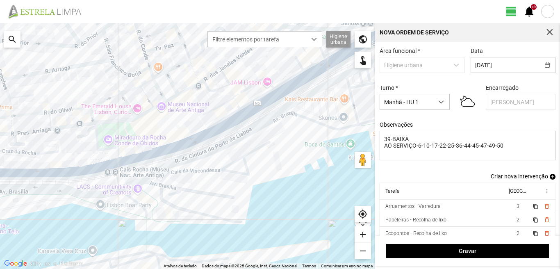
click at [550, 179] on span "add" at bounding box center [553, 177] width 6 height 6
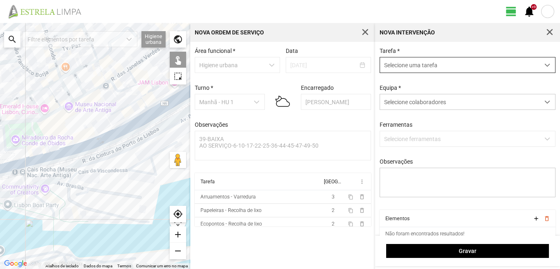
click at [406, 61] on span "Selecione uma tarefa" at bounding box center [460, 64] width 160 height 15
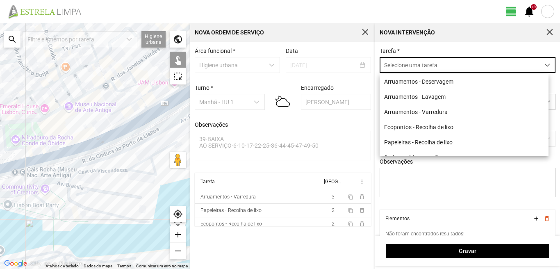
scroll to position [5, 37]
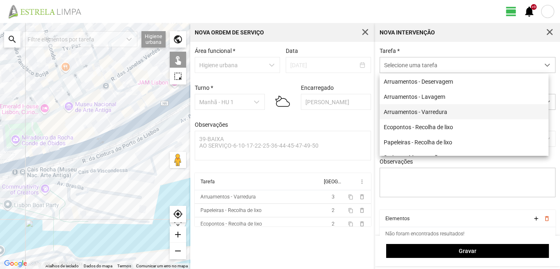
click at [406, 114] on li "Arruamentos - Varredura" at bounding box center [464, 111] width 169 height 15
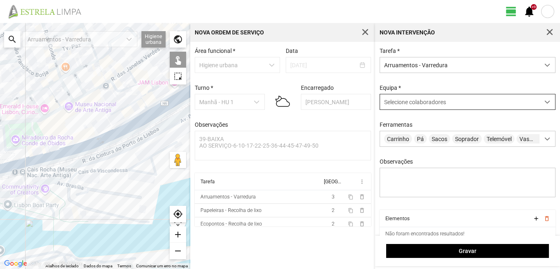
click at [405, 105] on span "Selecione colaboradores" at bounding box center [415, 102] width 62 height 7
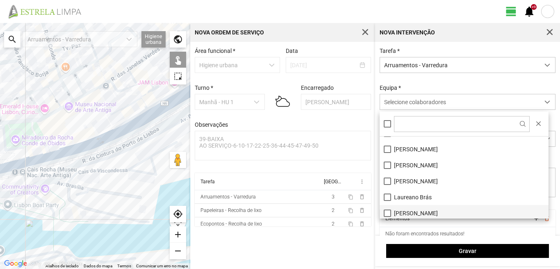
scroll to position [41, 0]
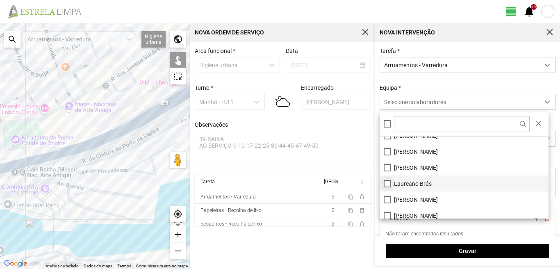
click at [389, 184] on li "Laureano Brás" at bounding box center [464, 184] width 169 height 16
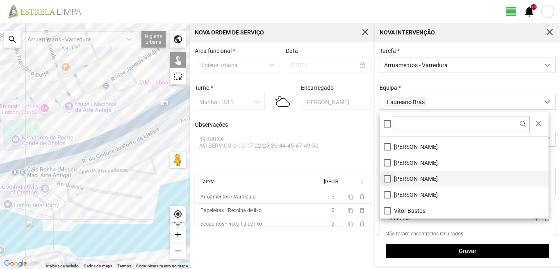
click at [385, 178] on li "[PERSON_NAME]" at bounding box center [464, 179] width 169 height 16
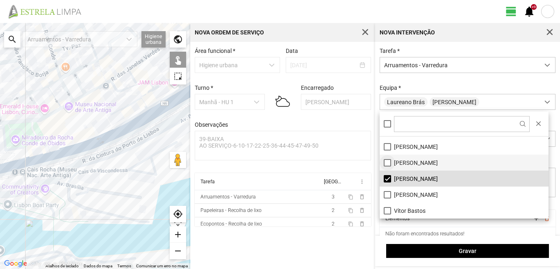
click at [386, 161] on li "[PERSON_NAME]" at bounding box center [464, 163] width 169 height 16
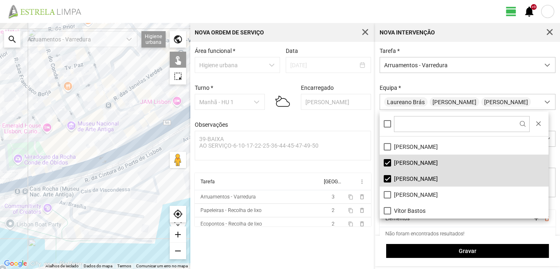
drag, startPoint x: 115, startPoint y: 101, endPoint x: 145, endPoint y: 208, distance: 110.9
click at [147, 233] on div at bounding box center [95, 146] width 190 height 246
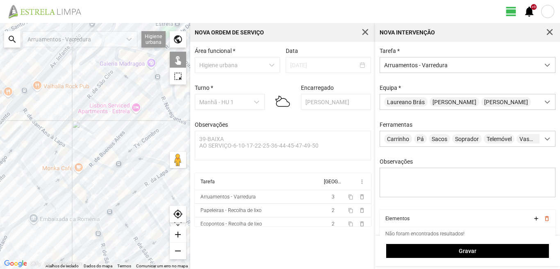
drag, startPoint x: 93, startPoint y: 261, endPoint x: 96, endPoint y: 285, distance: 24.4
click at [96, 269] on html "view_day +9 notifications ← Mover para a esquerda → Mover para a direita ↑ Move…" at bounding box center [280, 134] width 560 height 269
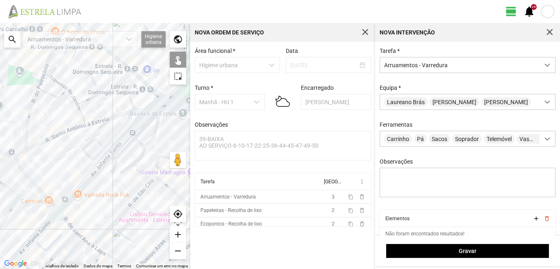
click at [88, 231] on div at bounding box center [95, 146] width 190 height 246
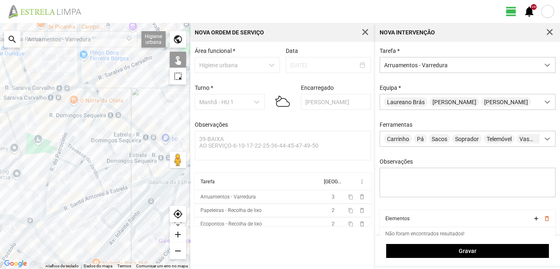
drag, startPoint x: 109, startPoint y: 130, endPoint x: 35, endPoint y: 188, distance: 94.3
click at [35, 188] on div at bounding box center [95, 146] width 190 height 246
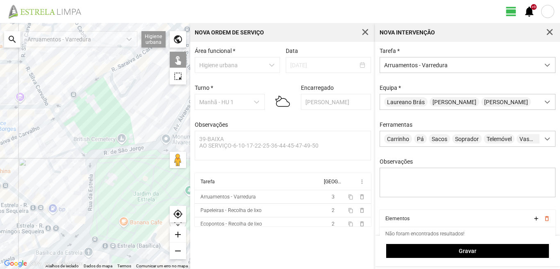
click at [15, 138] on div at bounding box center [95, 146] width 190 height 246
click at [70, 137] on div at bounding box center [95, 146] width 190 height 246
click at [89, 194] on div at bounding box center [95, 146] width 190 height 246
click at [95, 158] on div at bounding box center [95, 146] width 190 height 246
click at [94, 154] on div at bounding box center [95, 146] width 190 height 246
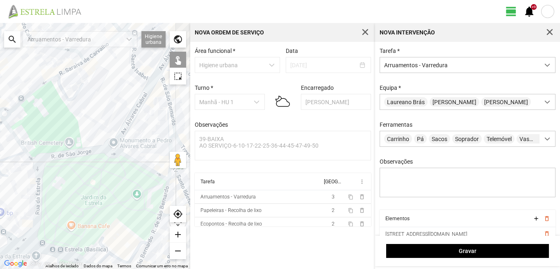
drag, startPoint x: 130, startPoint y: 178, endPoint x: 76, endPoint y: 181, distance: 53.9
click at [76, 181] on div at bounding box center [95, 146] width 190 height 246
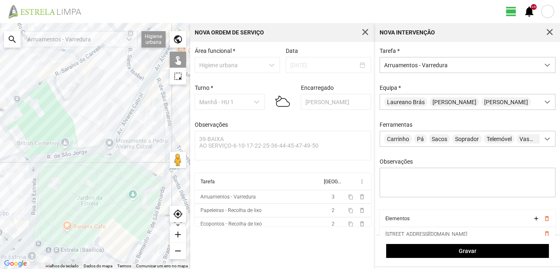
click at [131, 161] on div at bounding box center [95, 146] width 190 height 246
click at [160, 195] on div at bounding box center [95, 146] width 190 height 246
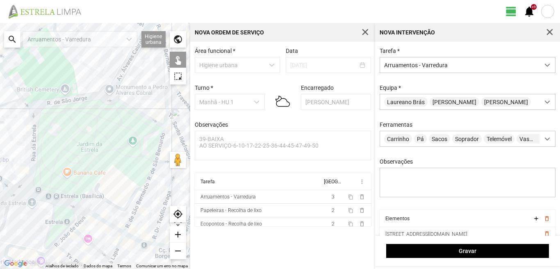
drag, startPoint x: 127, startPoint y: 171, endPoint x: 127, endPoint y: 148, distance: 23.0
click at [127, 154] on div at bounding box center [95, 146] width 190 height 246
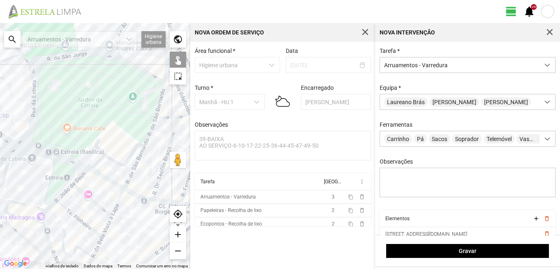
click at [137, 161] on div at bounding box center [95, 146] width 190 height 246
click at [142, 196] on div at bounding box center [95, 146] width 190 height 246
click at [165, 164] on div at bounding box center [95, 146] width 190 height 246
click at [152, 128] on div at bounding box center [95, 146] width 190 height 246
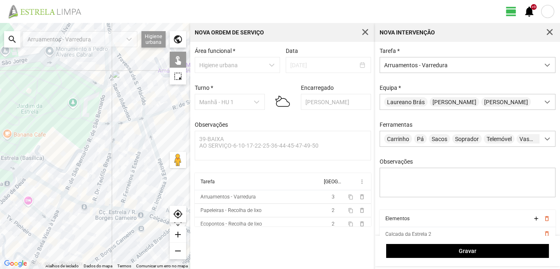
drag, startPoint x: 139, startPoint y: 144, endPoint x: 72, endPoint y: 151, distance: 68.1
click at [72, 151] on div at bounding box center [95, 146] width 190 height 246
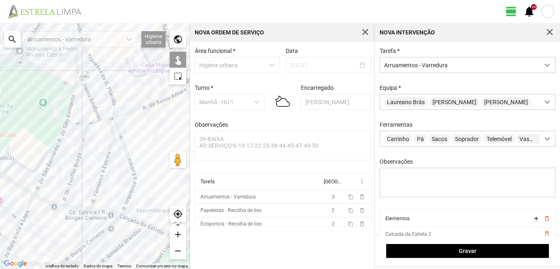
click at [78, 124] on div at bounding box center [95, 146] width 190 height 246
click at [97, 123] on div at bounding box center [95, 146] width 190 height 246
click at [109, 149] on div at bounding box center [95, 146] width 190 height 246
click at [121, 139] on div at bounding box center [95, 146] width 190 height 246
click at [113, 119] on div at bounding box center [95, 146] width 190 height 246
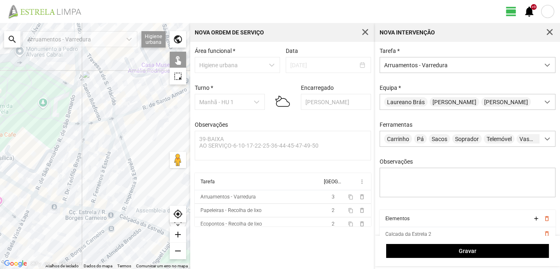
click at [133, 112] on div at bounding box center [95, 146] width 190 height 246
drag, startPoint x: 144, startPoint y: 153, endPoint x: 60, endPoint y: 181, distance: 87.7
click at [60, 181] on div at bounding box center [95, 146] width 190 height 246
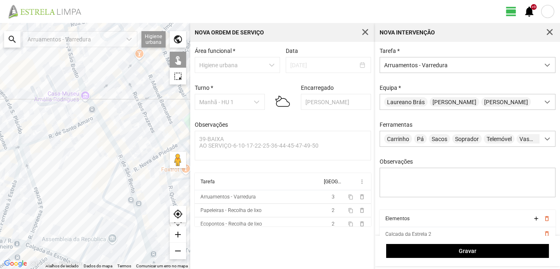
click at [110, 139] on div at bounding box center [95, 146] width 190 height 246
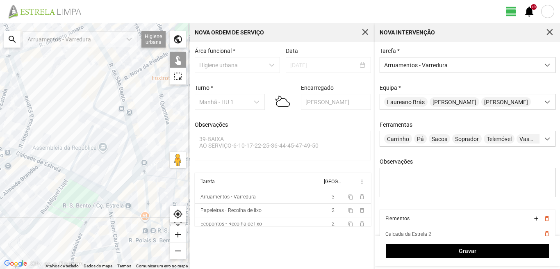
drag, startPoint x: 120, startPoint y: 213, endPoint x: 109, endPoint y: 117, distance: 96.6
click at [109, 117] on div at bounding box center [95, 146] width 190 height 246
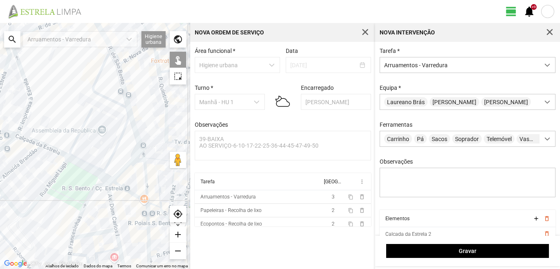
click at [135, 150] on div at bounding box center [95, 146] width 190 height 246
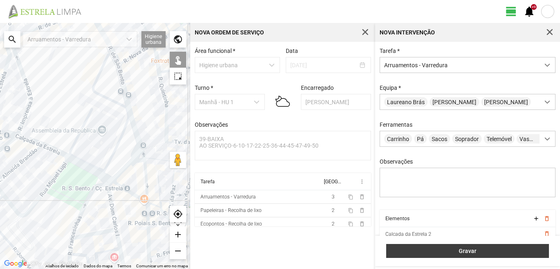
click at [451, 254] on span "Gravar" at bounding box center [468, 251] width 154 height 7
